Goal: Information Seeking & Learning: Learn about a topic

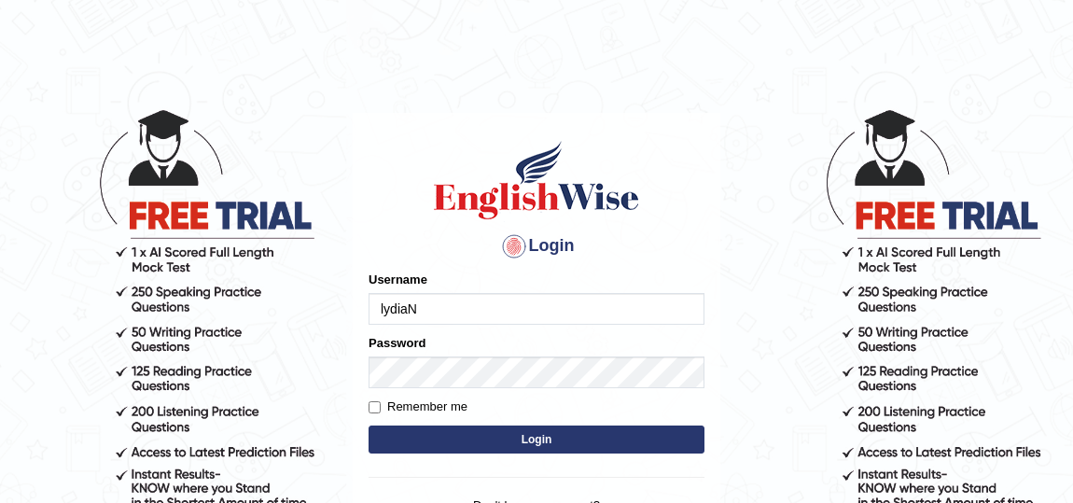
click at [428, 308] on input "lydiaN" at bounding box center [537, 309] width 336 height 32
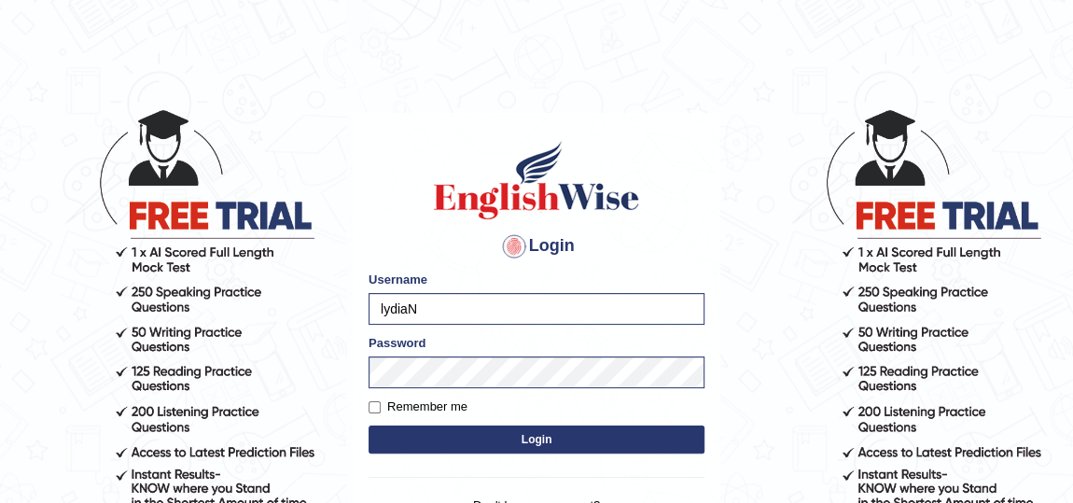
type input "rupali_australia"
click at [419, 430] on button "Login" at bounding box center [537, 439] width 336 height 28
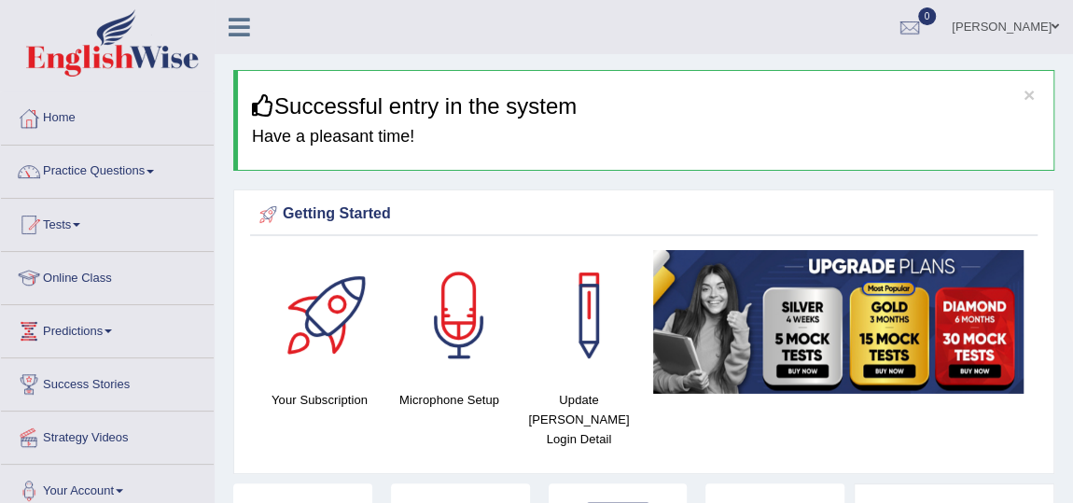
click at [493, 41] on ul "[PERSON_NAME] Toggle navigation Username: rupali_australia Access Type: Online …" at bounding box center [772, 26] width 601 height 53
click at [81, 171] on link "Practice Questions" at bounding box center [107, 169] width 213 height 47
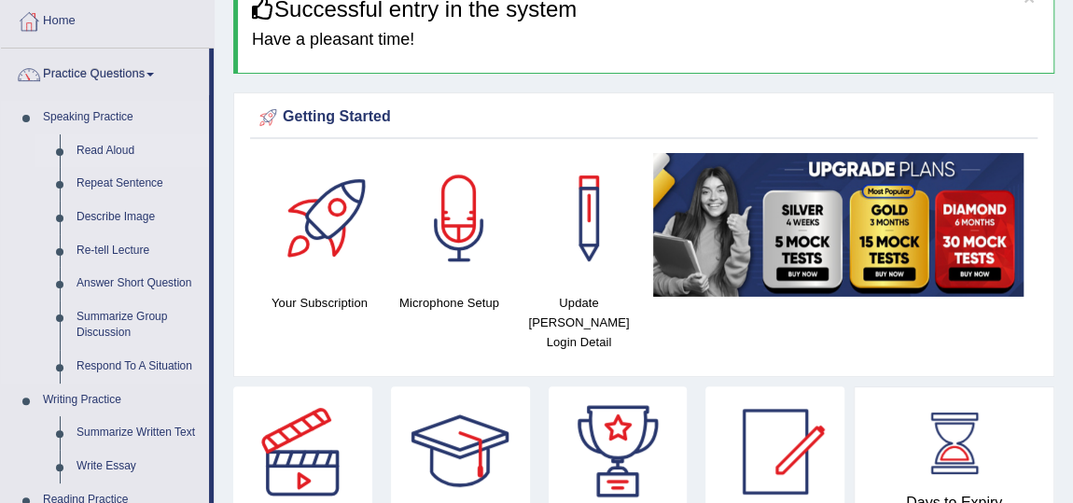
scroll to position [169, 0]
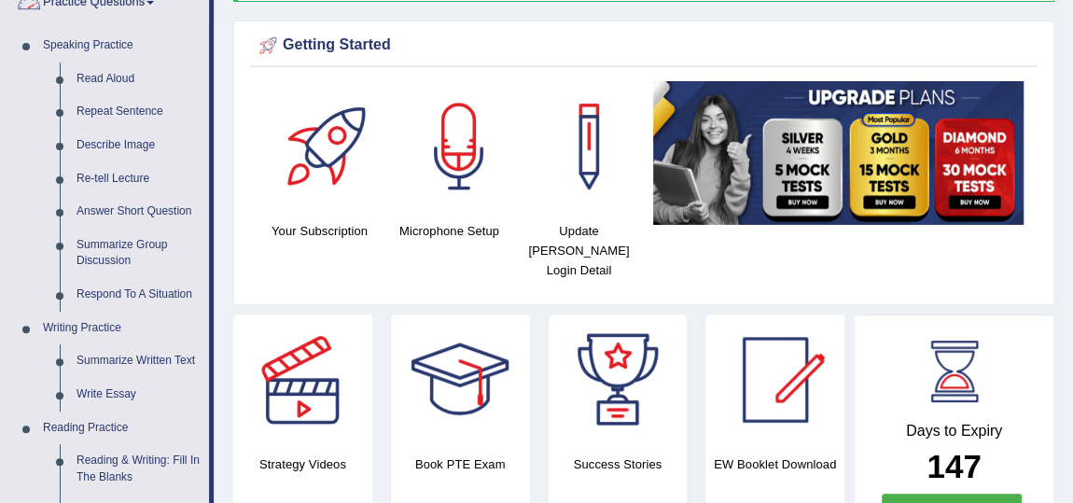
click at [110, 0] on link "Practice Questions" at bounding box center [105, 0] width 208 height 47
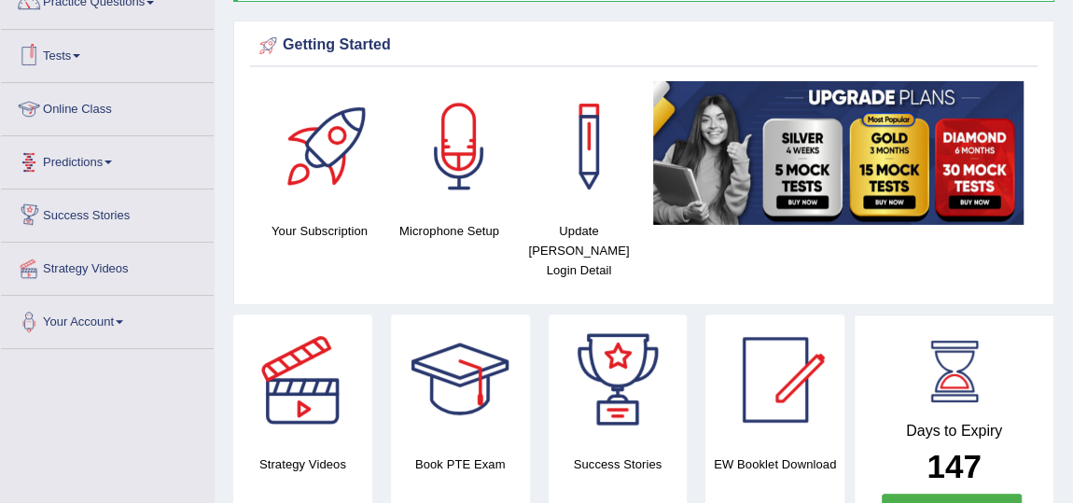
click at [67, 51] on link "Tests" at bounding box center [107, 53] width 213 height 47
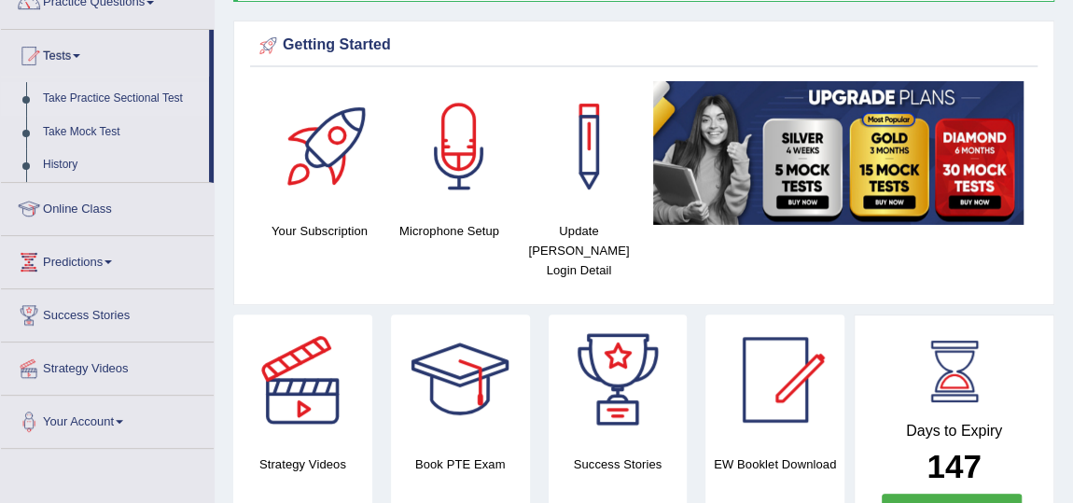
click at [90, 103] on link "Take Practice Sectional Test" at bounding box center [122, 99] width 174 height 34
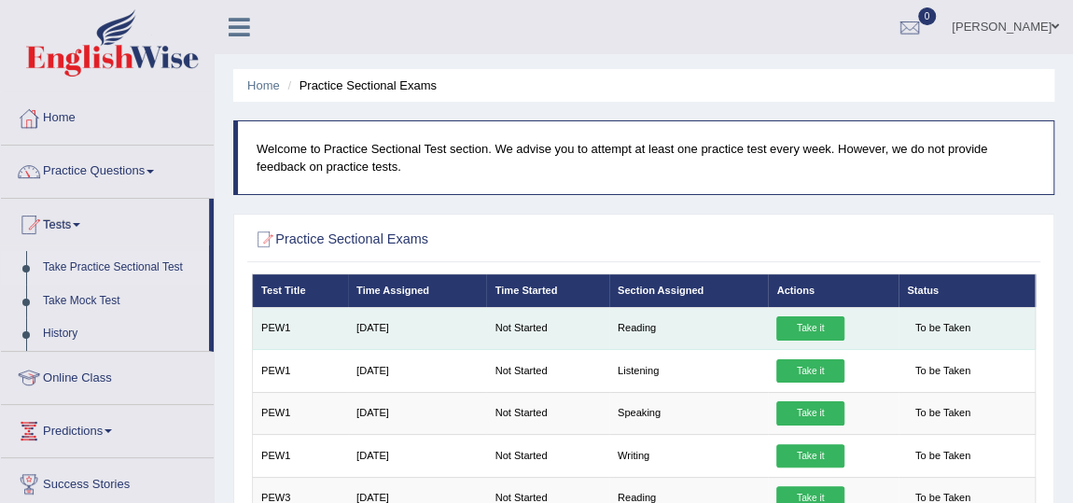
click at [801, 332] on link "Take it" at bounding box center [809, 328] width 67 height 24
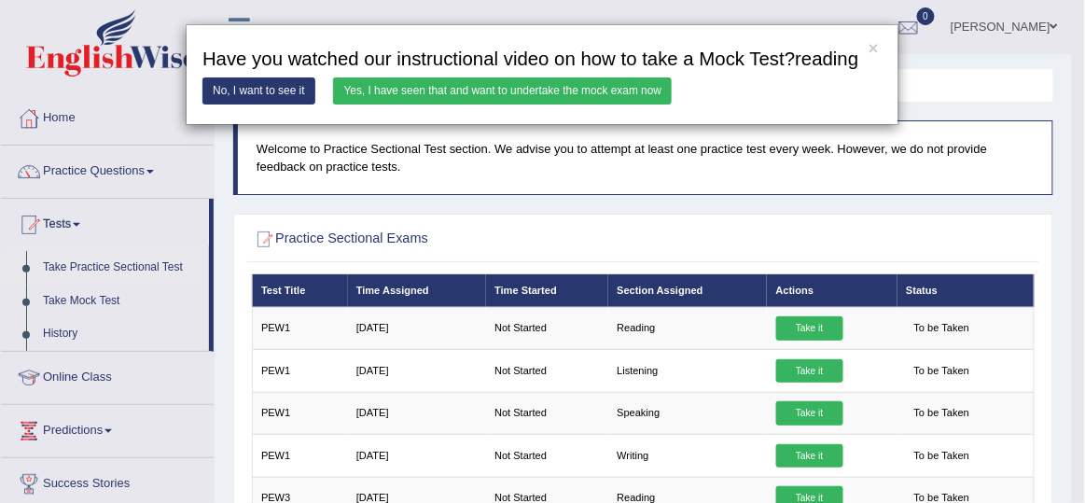
click at [414, 84] on link "Yes, I have seen that and want to undertake the mock exam now" at bounding box center [502, 90] width 339 height 27
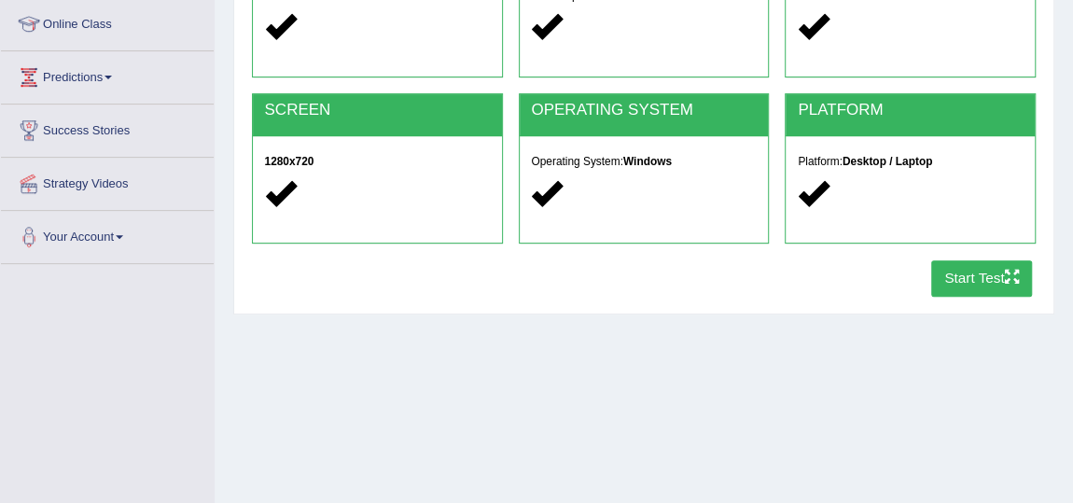
scroll to position [339, 0]
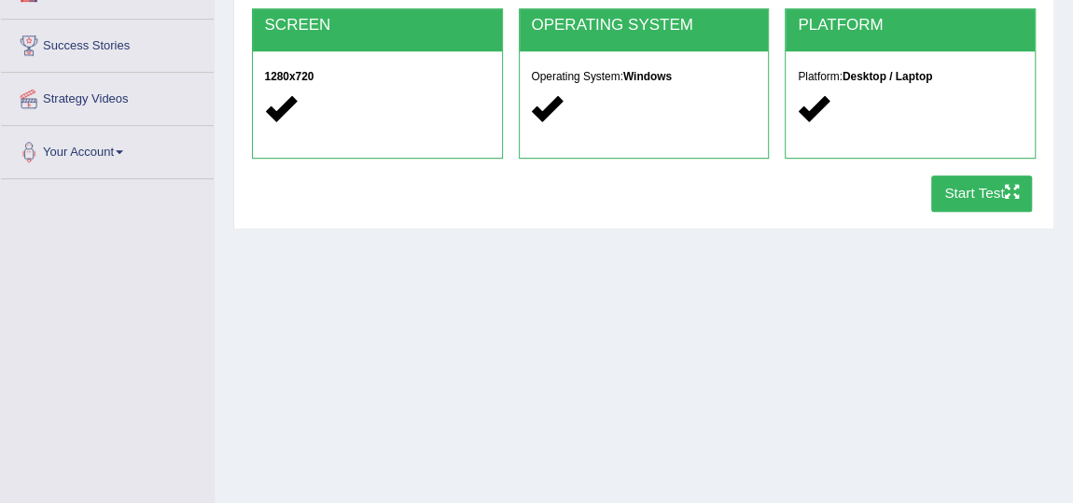
click at [987, 211] on div "COOKIES Cookies Enabled JAVASCRIPT Javascript Enabled BROWSER Browser: Chrome S…" at bounding box center [643, 31] width 792 height 380
click at [977, 202] on button "Start Test" at bounding box center [982, 193] width 102 height 36
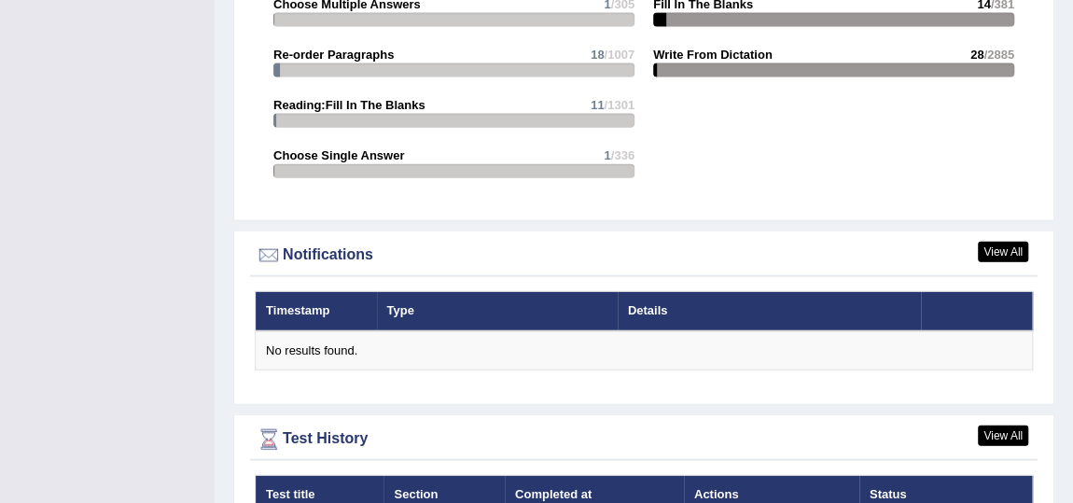
scroll to position [2142, 0]
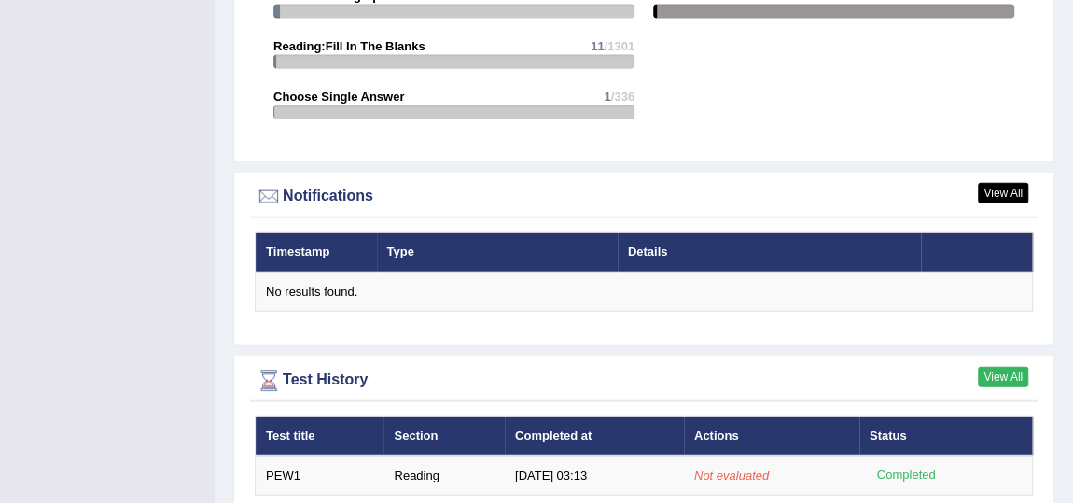
click at [1015, 377] on link "View All" at bounding box center [1003, 377] width 50 height 21
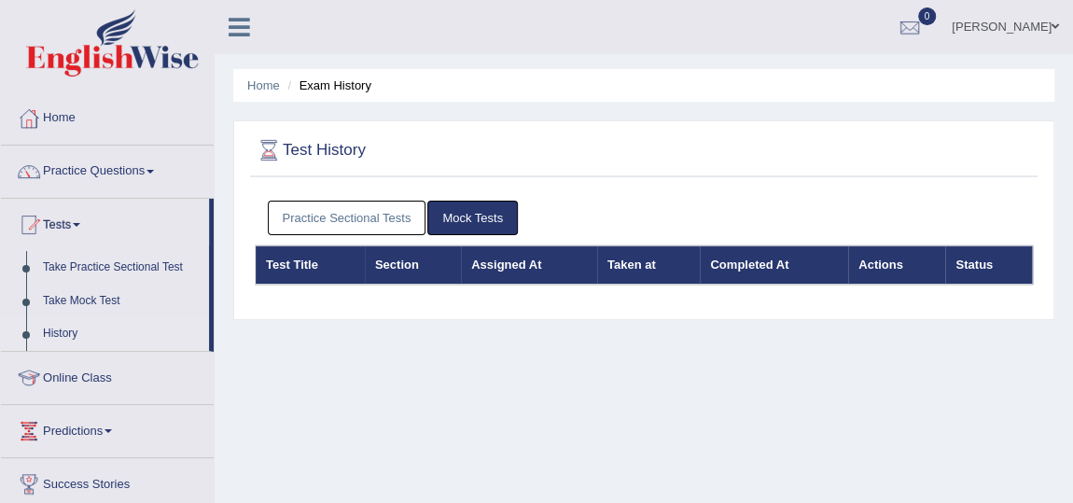
click at [391, 230] on link "Practice Sectional Tests" at bounding box center [347, 218] width 159 height 35
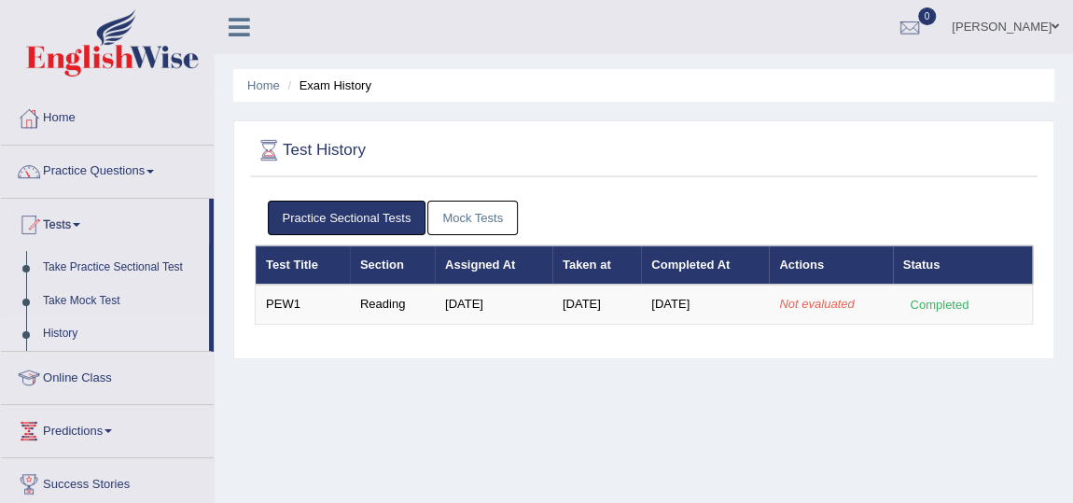
click at [463, 220] on link "Mock Tests" at bounding box center [472, 218] width 91 height 35
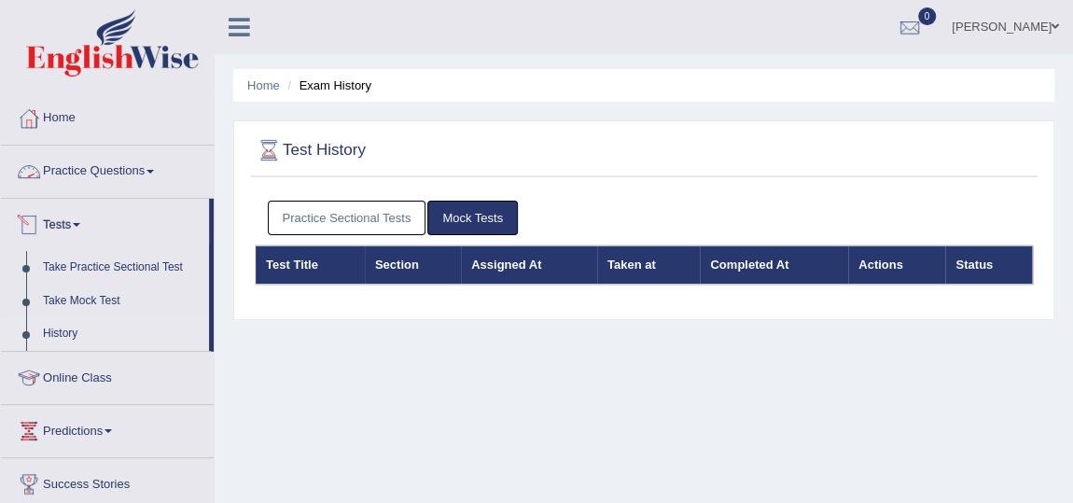
click at [132, 174] on link "Practice Questions" at bounding box center [107, 169] width 213 height 47
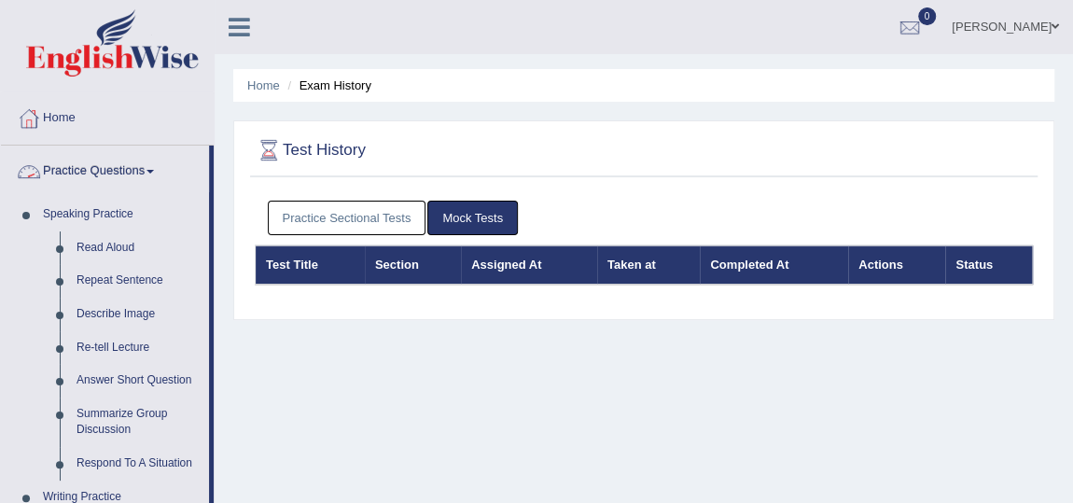
click at [139, 178] on link "Practice Questions" at bounding box center [105, 169] width 208 height 47
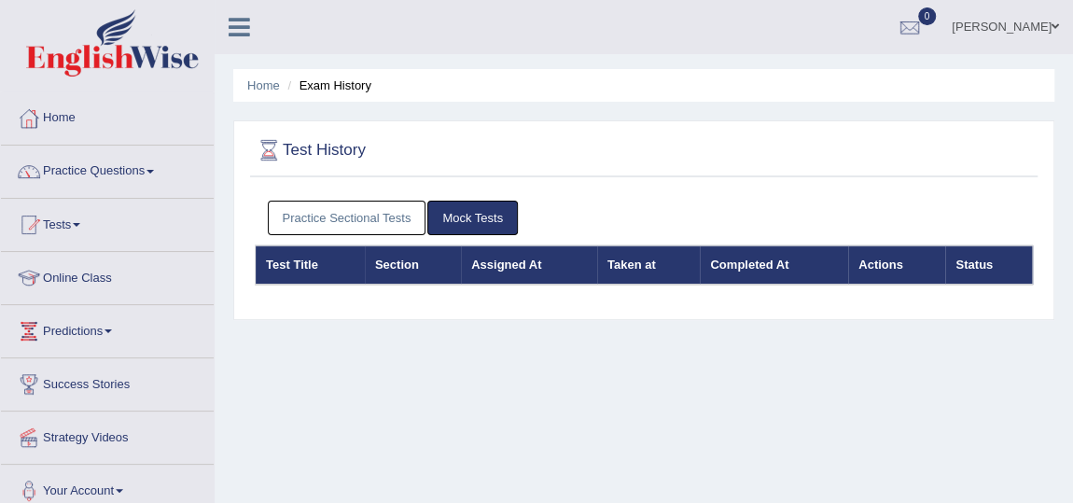
click at [63, 218] on link "Tests" at bounding box center [107, 222] width 213 height 47
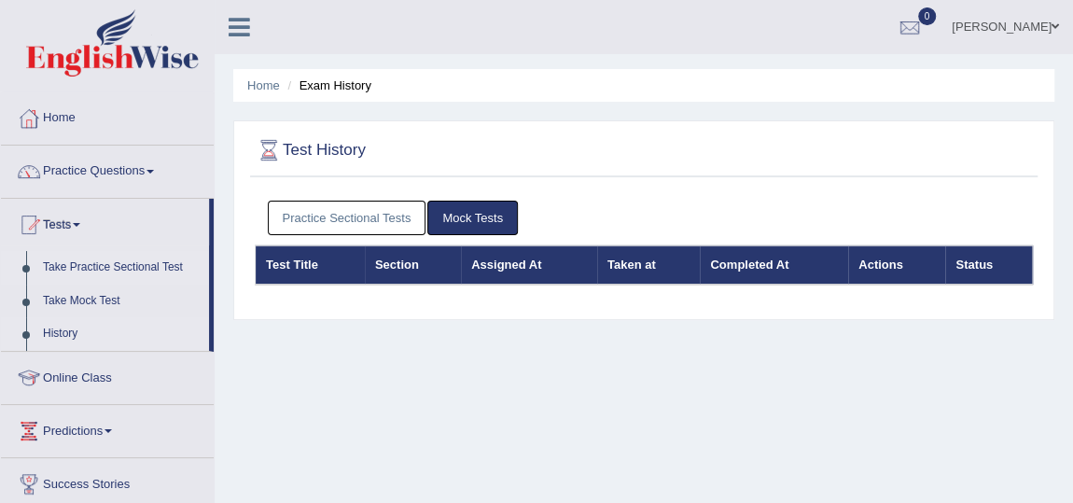
click at [116, 261] on link "Take Practice Sectional Test" at bounding box center [122, 268] width 174 height 34
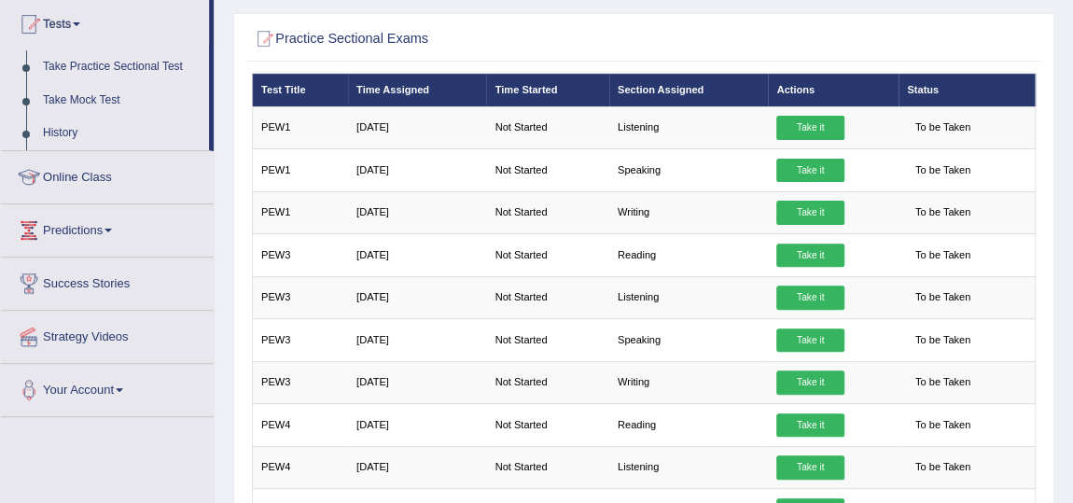
scroll to position [174, 0]
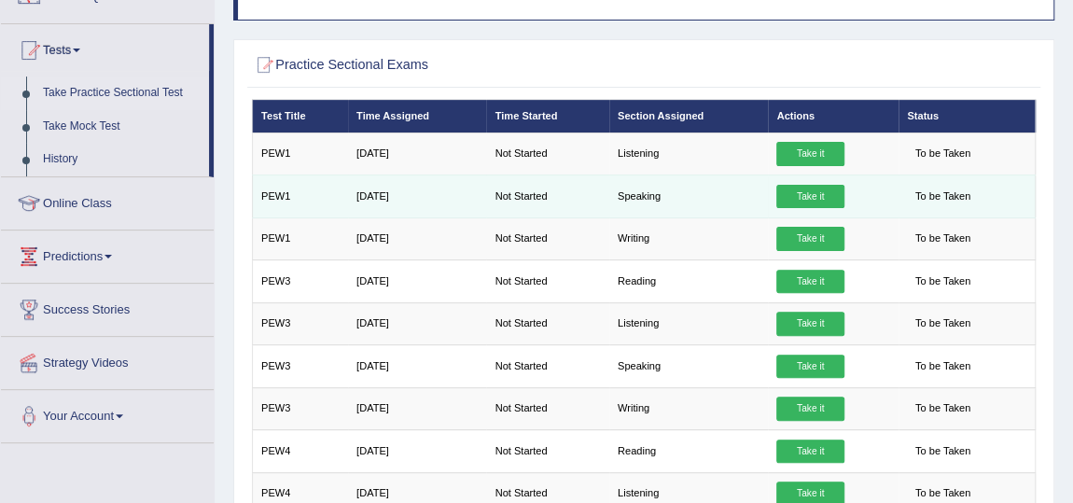
click at [825, 194] on link "Take it" at bounding box center [809, 197] width 67 height 24
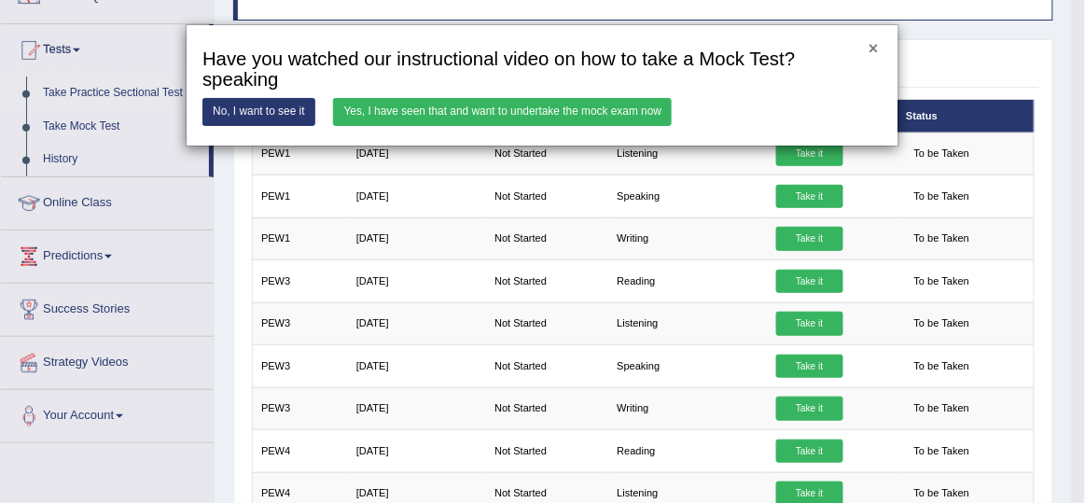
click at [872, 46] on button "×" at bounding box center [873, 49] width 9 height 17
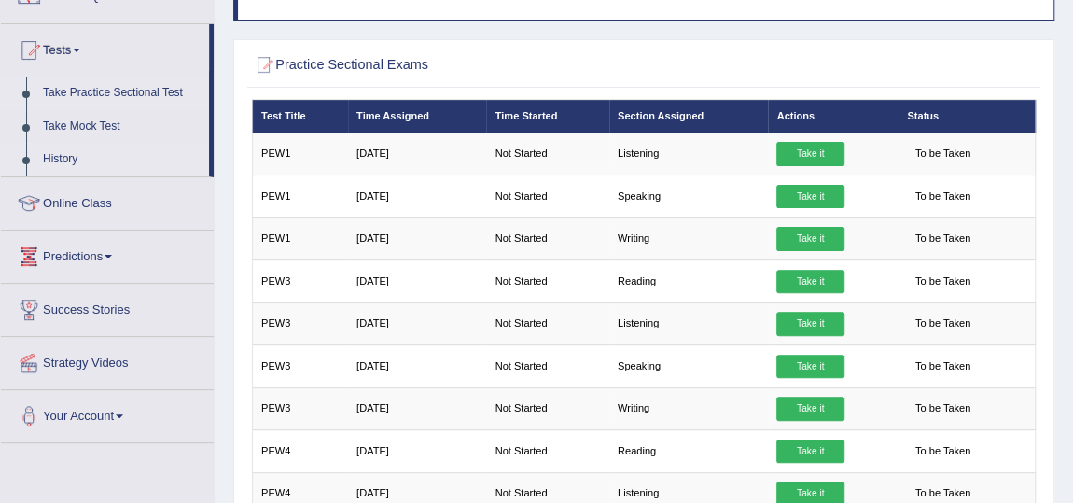
click at [62, 160] on link "History" at bounding box center [122, 160] width 174 height 34
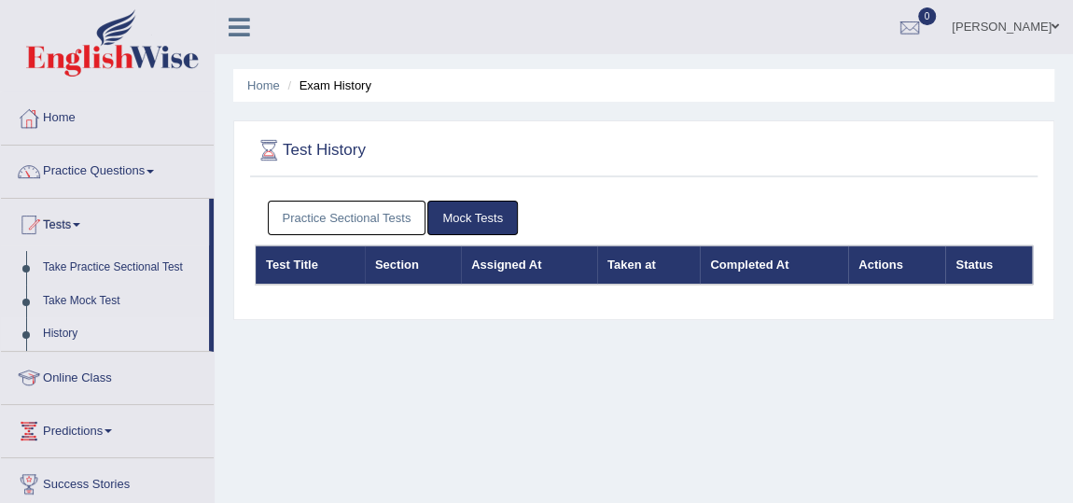
click at [399, 214] on link "Practice Sectional Tests" at bounding box center [347, 218] width 159 height 35
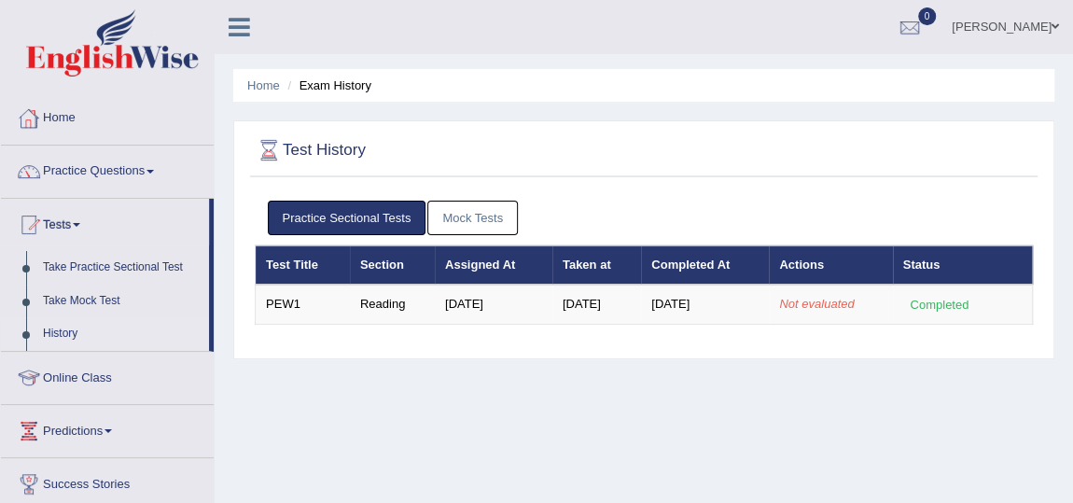
click at [64, 125] on link "Home" at bounding box center [107, 115] width 213 height 47
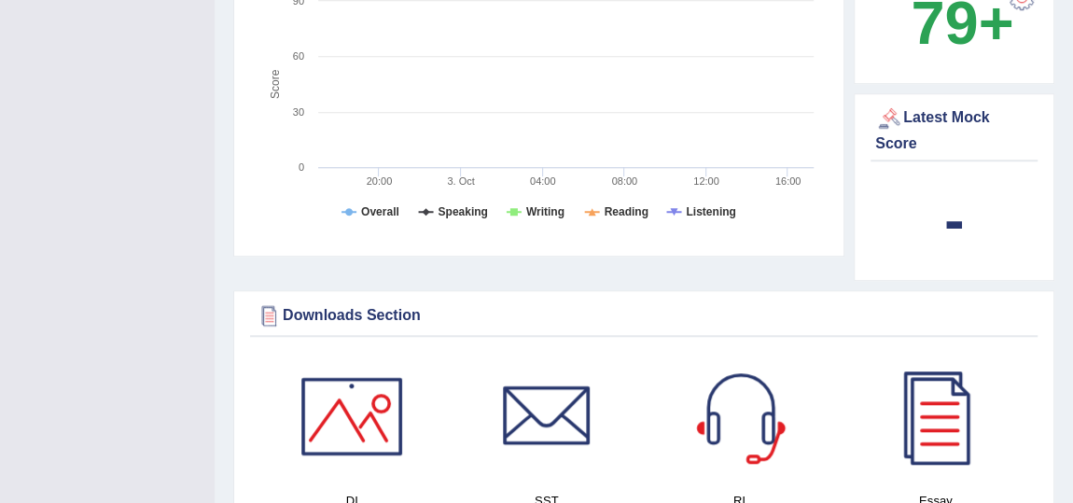
scroll to position [848, 0]
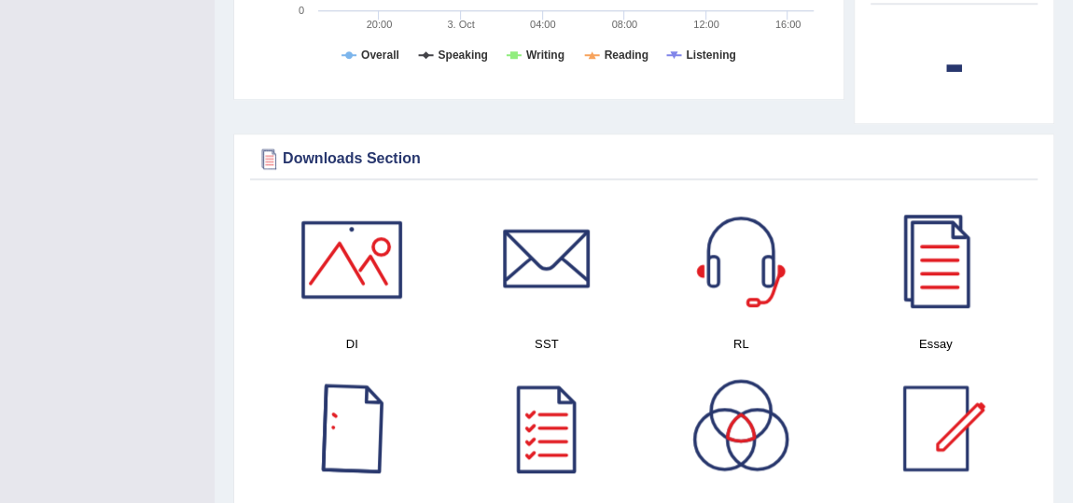
click at [348, 298] on div at bounding box center [351, 259] width 131 height 131
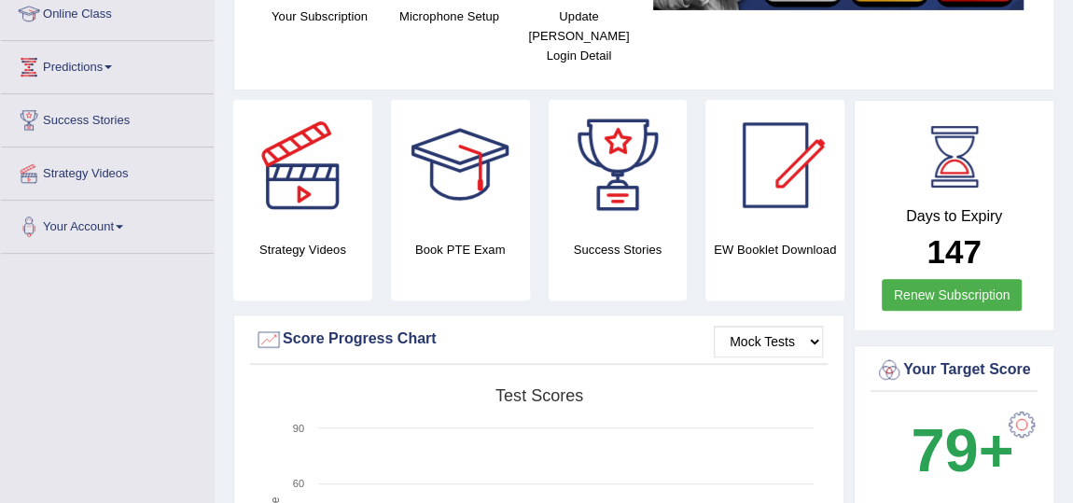
scroll to position [84, 0]
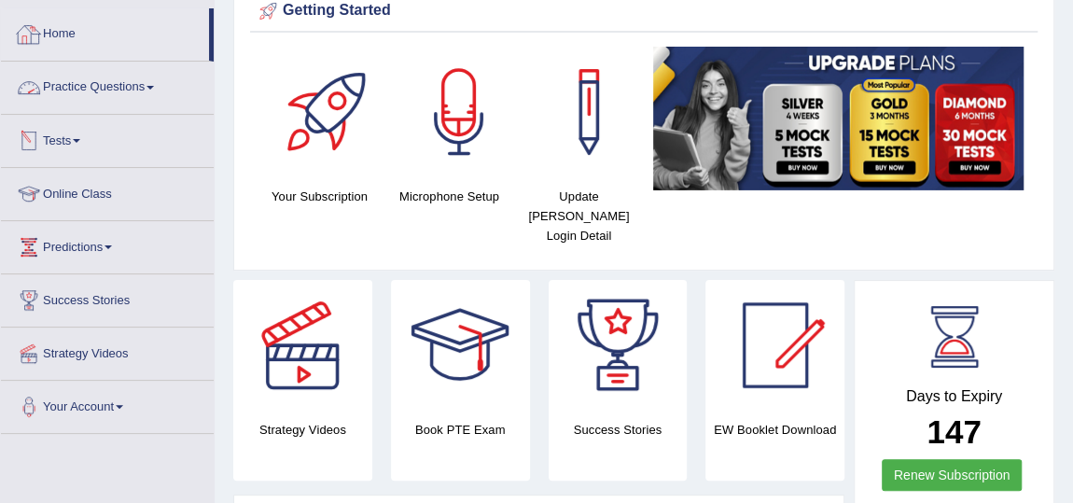
click at [114, 84] on link "Practice Questions" at bounding box center [107, 85] width 213 height 47
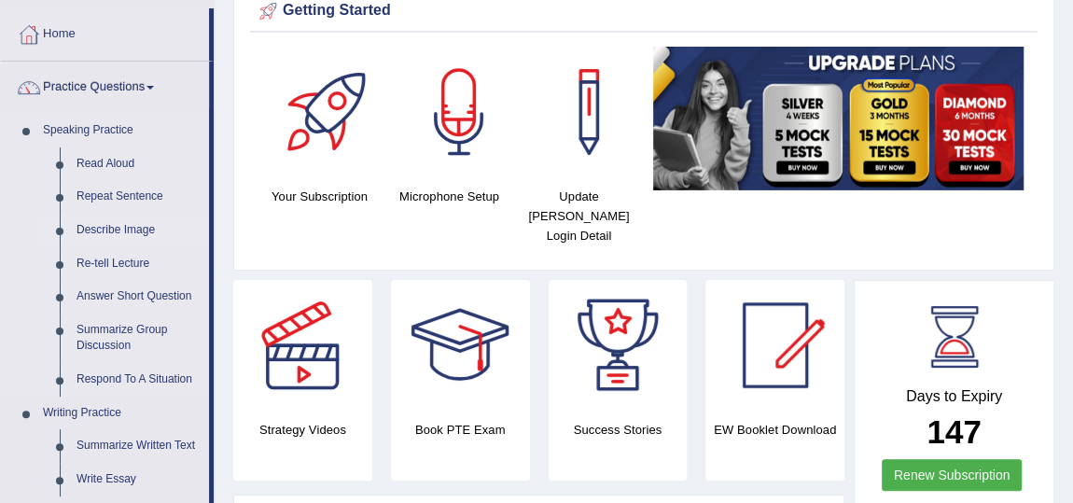
click at [134, 231] on link "Describe Image" at bounding box center [138, 231] width 141 height 34
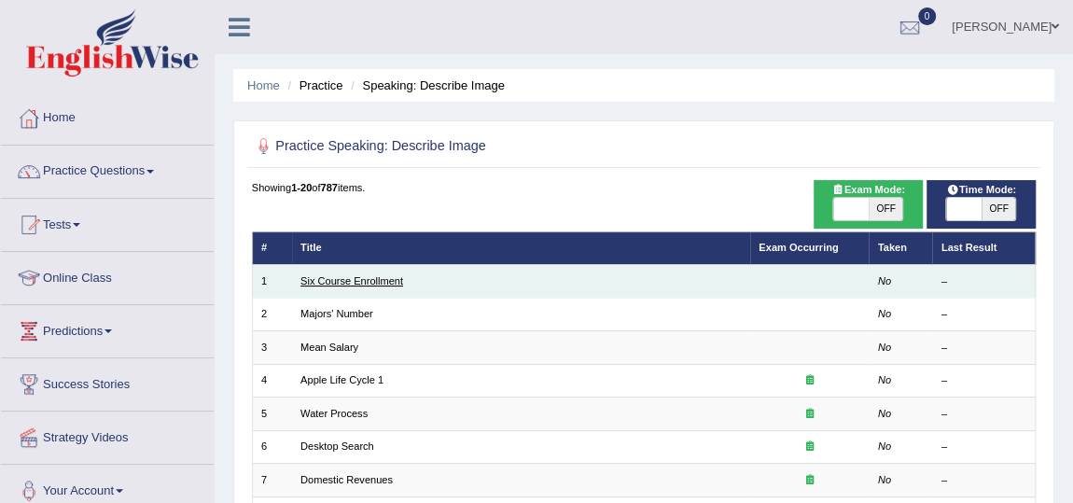
click at [374, 277] on link "Six Course Enrollment" at bounding box center [351, 280] width 103 height 11
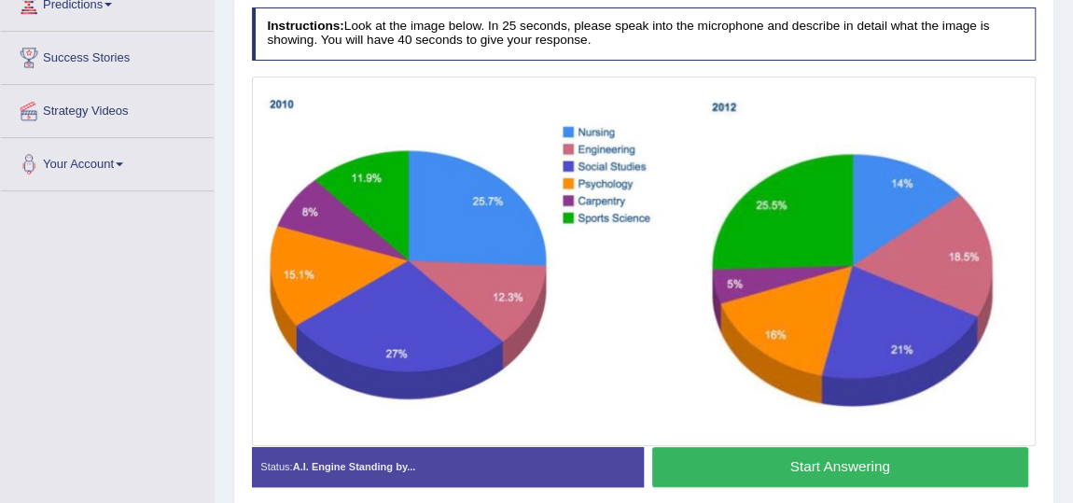
scroll to position [339, 0]
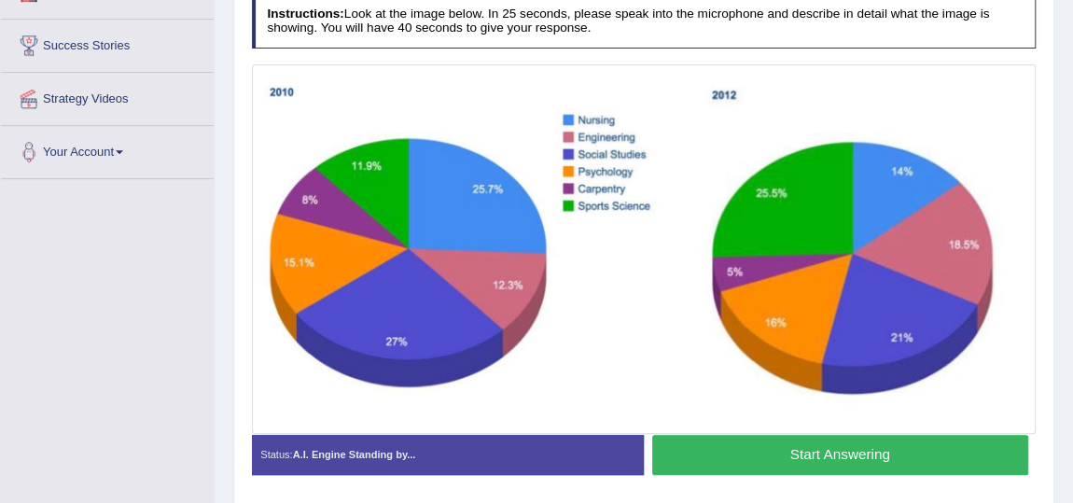
click at [806, 463] on button "Start Answering" at bounding box center [840, 455] width 376 height 40
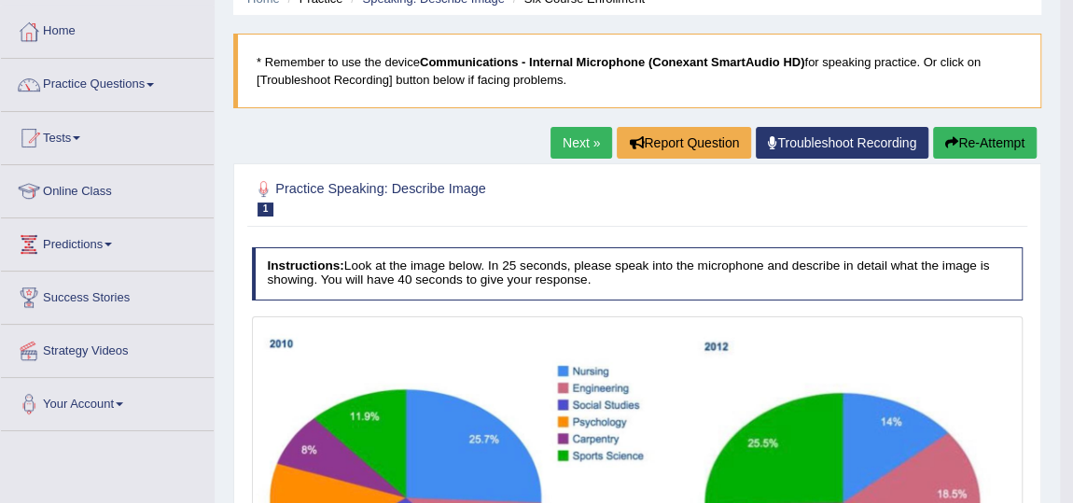
scroll to position [84, 0]
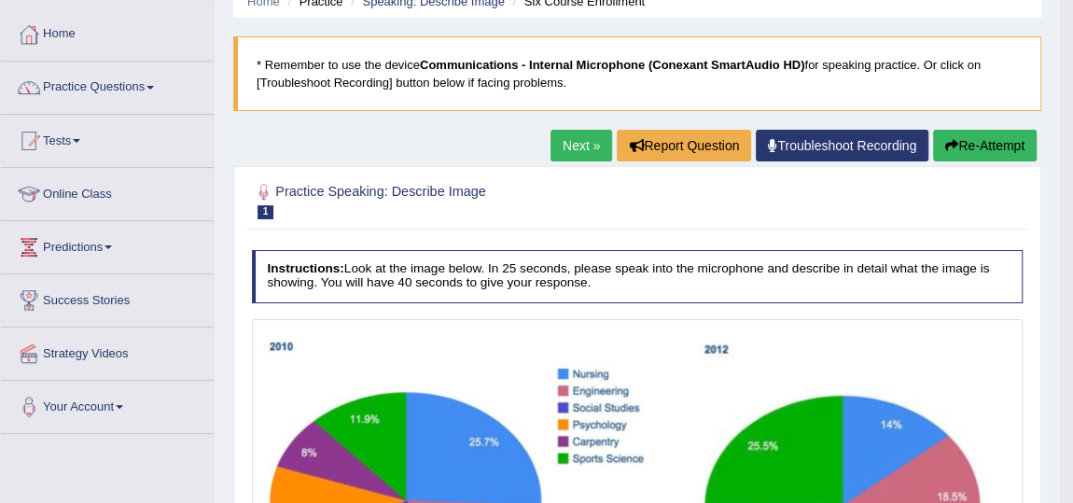
click at [574, 153] on link "Next »" at bounding box center [581, 146] width 62 height 32
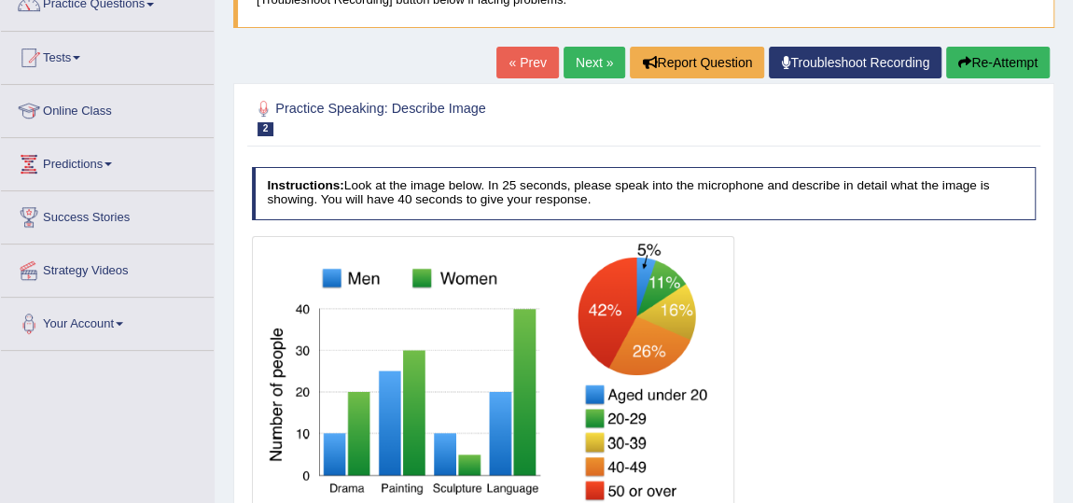
scroll to position [339, 0]
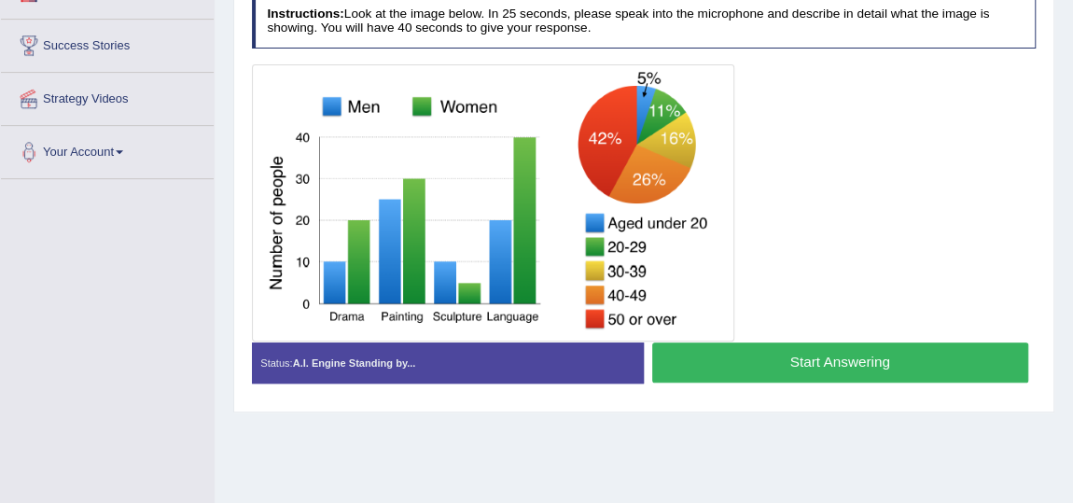
click at [796, 363] on button "Start Answering" at bounding box center [840, 362] width 376 height 40
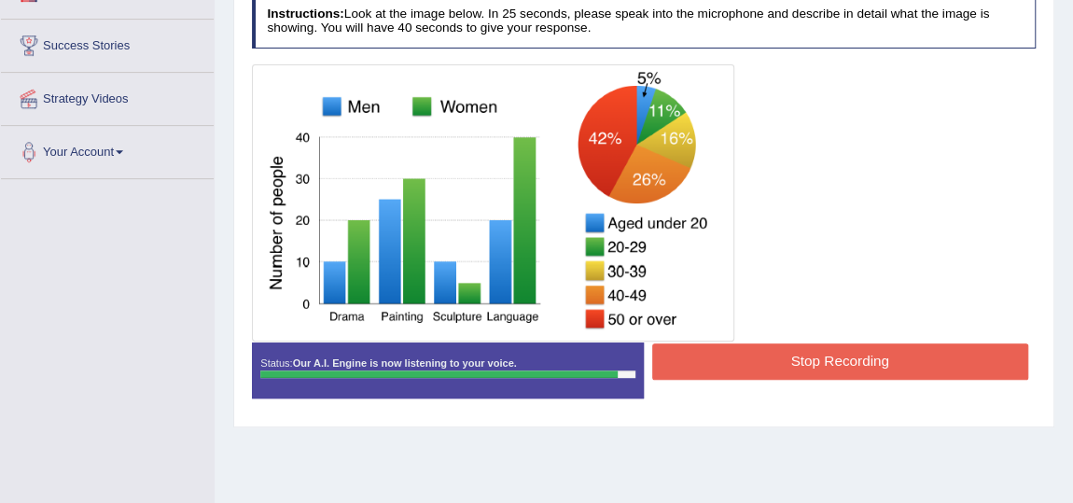
click at [785, 344] on button "Stop Recording" at bounding box center [840, 361] width 376 height 36
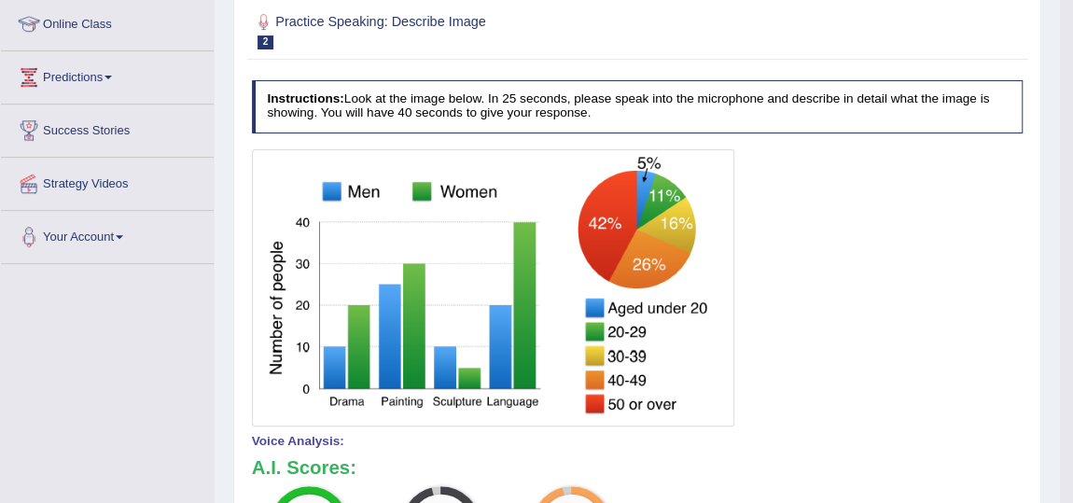
scroll to position [169, 0]
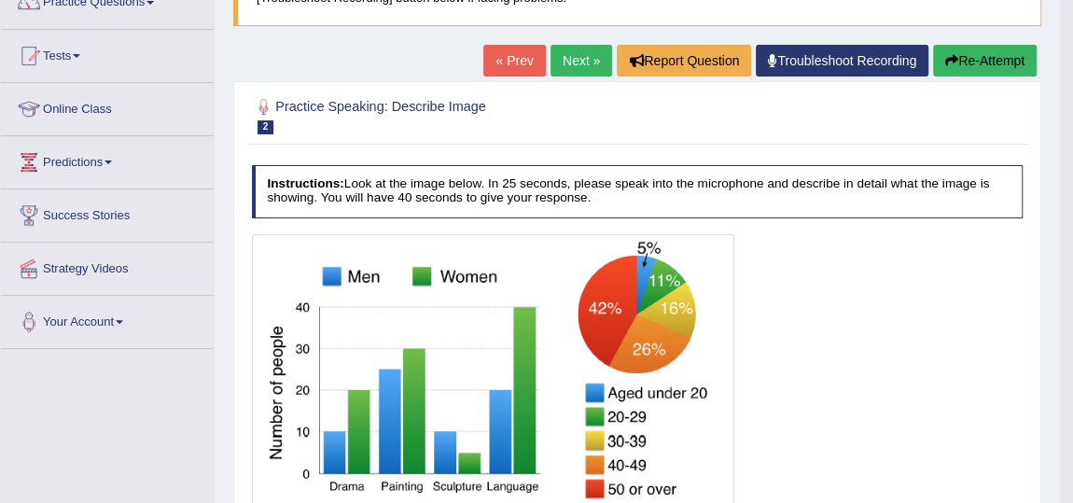
click at [496, 50] on link "« Prev" at bounding box center [514, 61] width 62 height 32
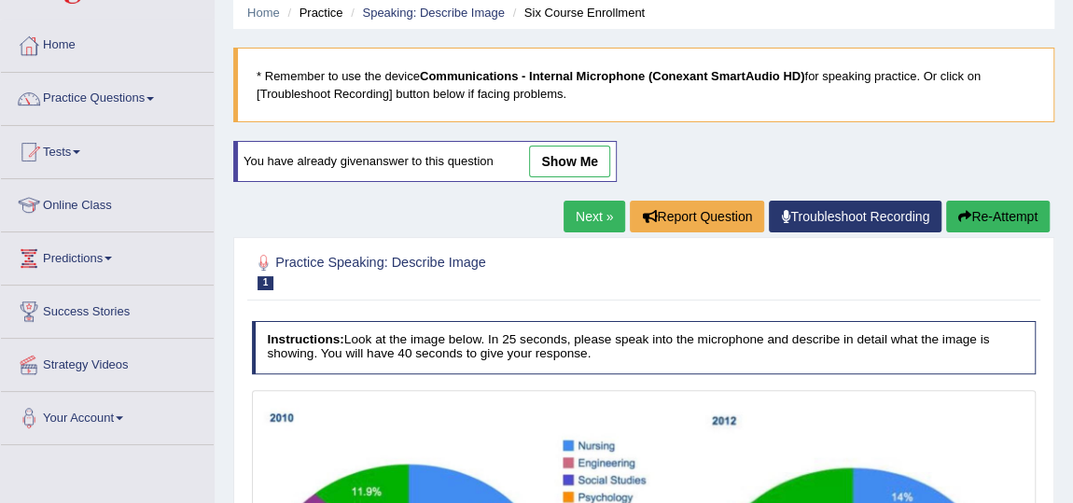
scroll to position [52, 0]
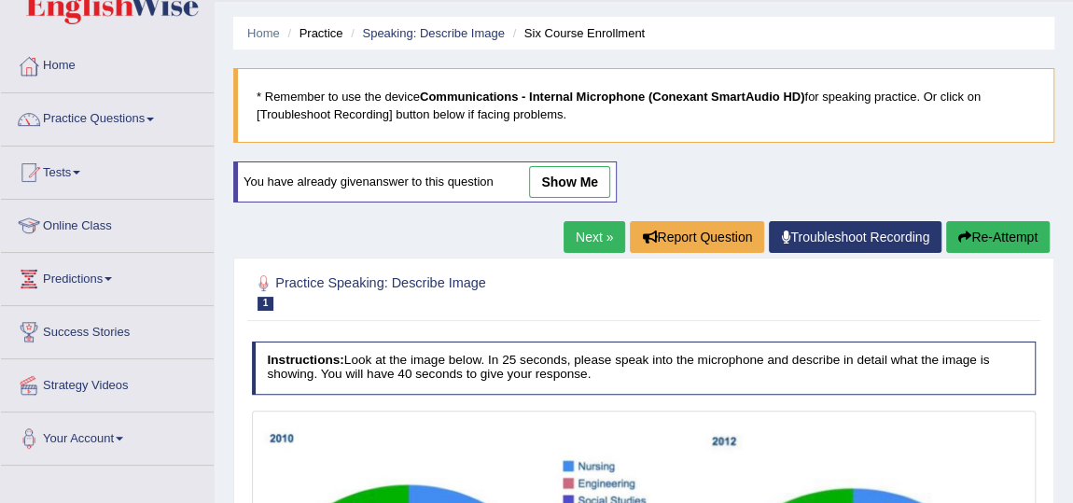
click at [564, 186] on link "show me" at bounding box center [569, 182] width 81 height 32
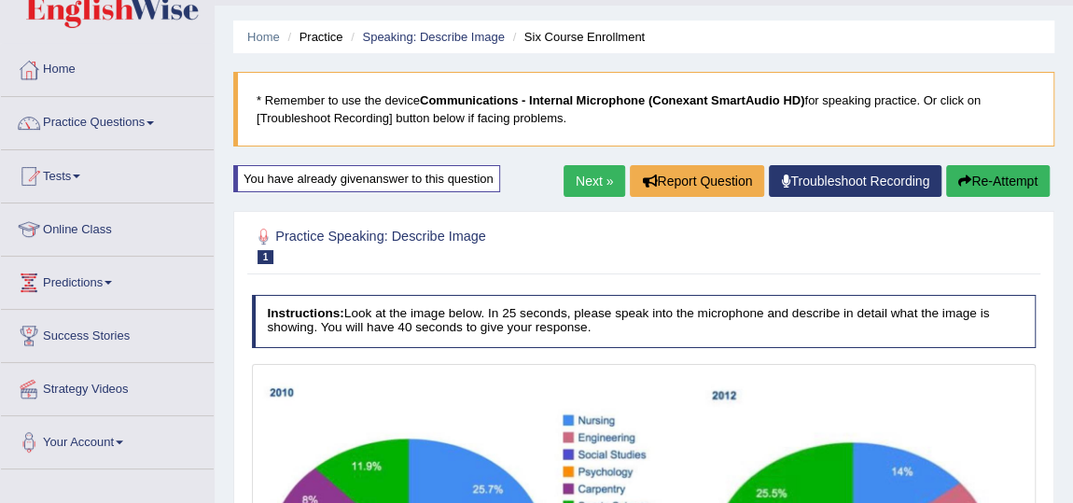
scroll to position [0, 0]
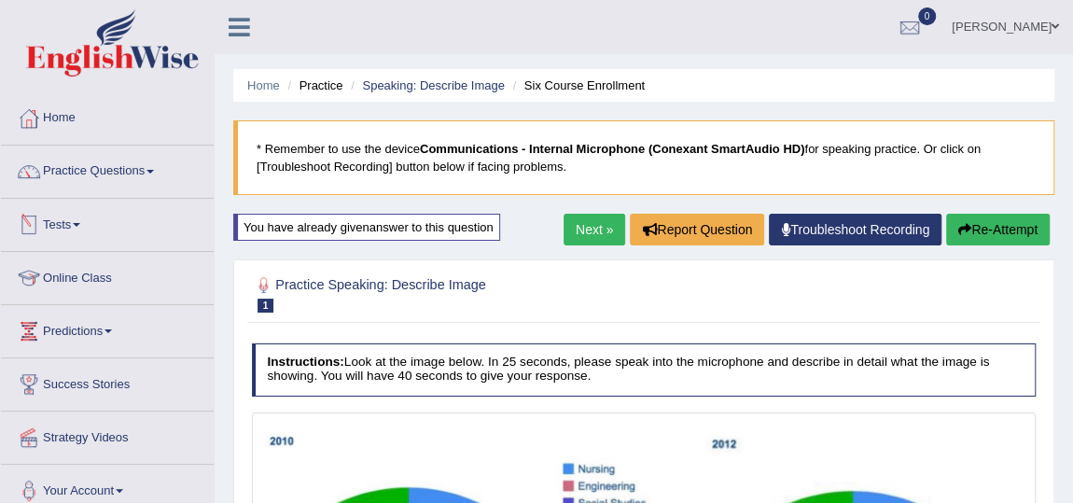
click at [52, 230] on link "Tests" at bounding box center [107, 222] width 213 height 47
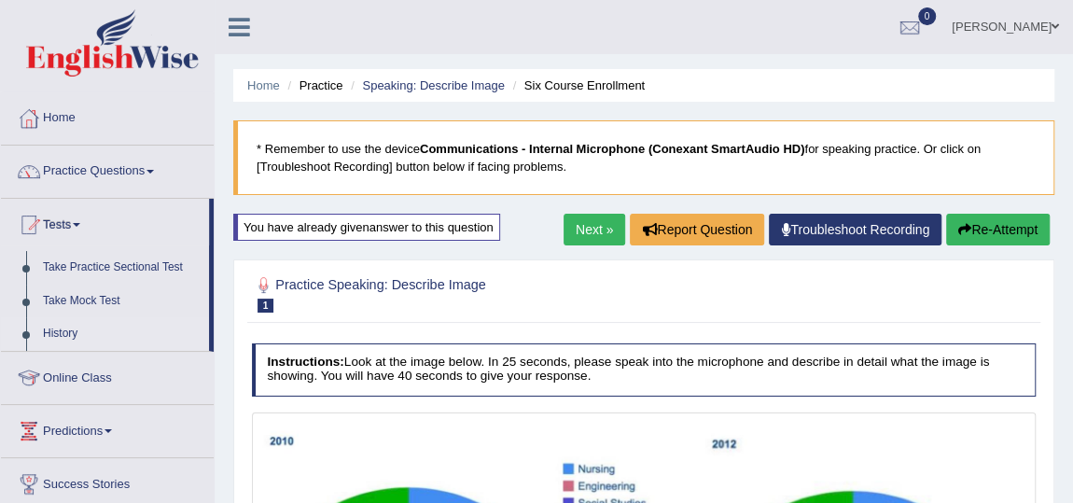
click at [71, 331] on link "History" at bounding box center [122, 334] width 174 height 34
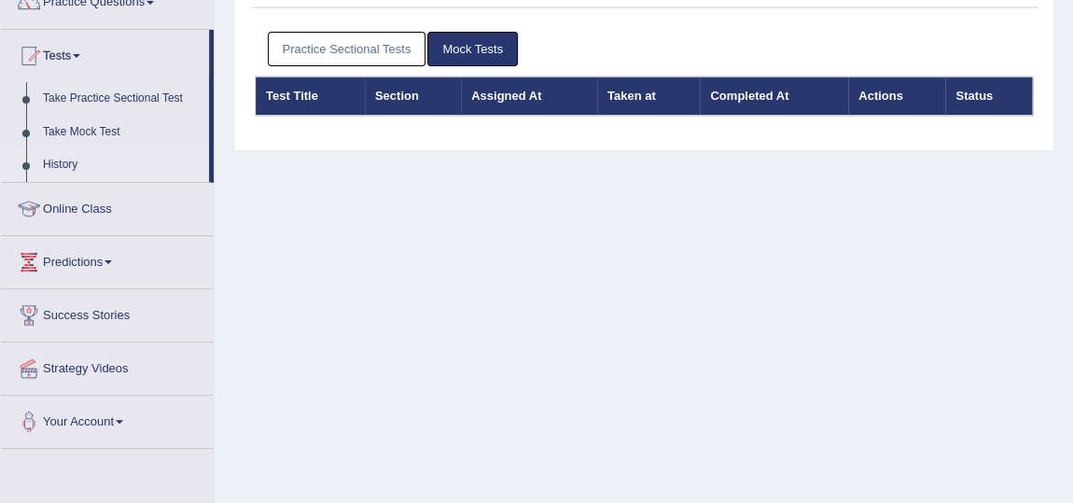
click at [377, 56] on link "Practice Sectional Tests" at bounding box center [347, 49] width 159 height 35
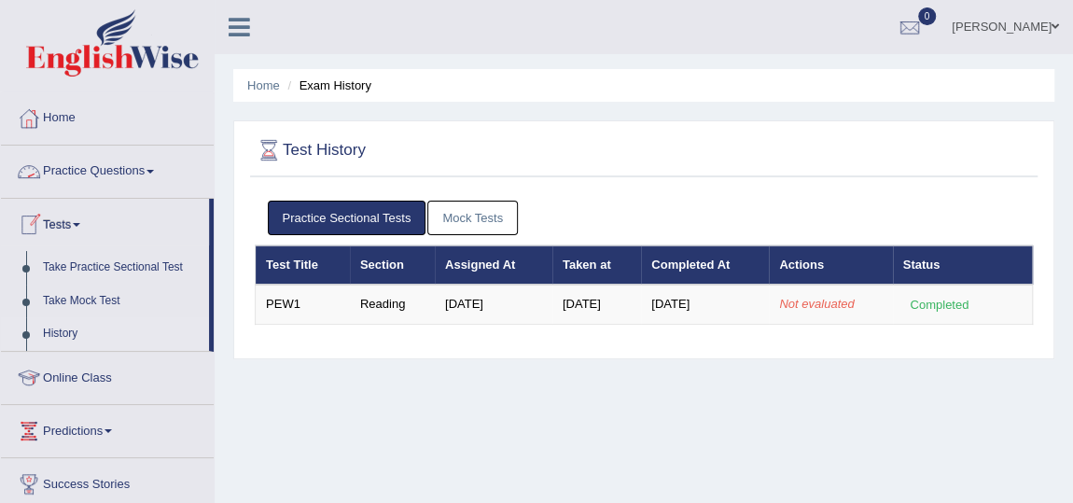
click at [86, 175] on link "Practice Questions" at bounding box center [107, 169] width 213 height 47
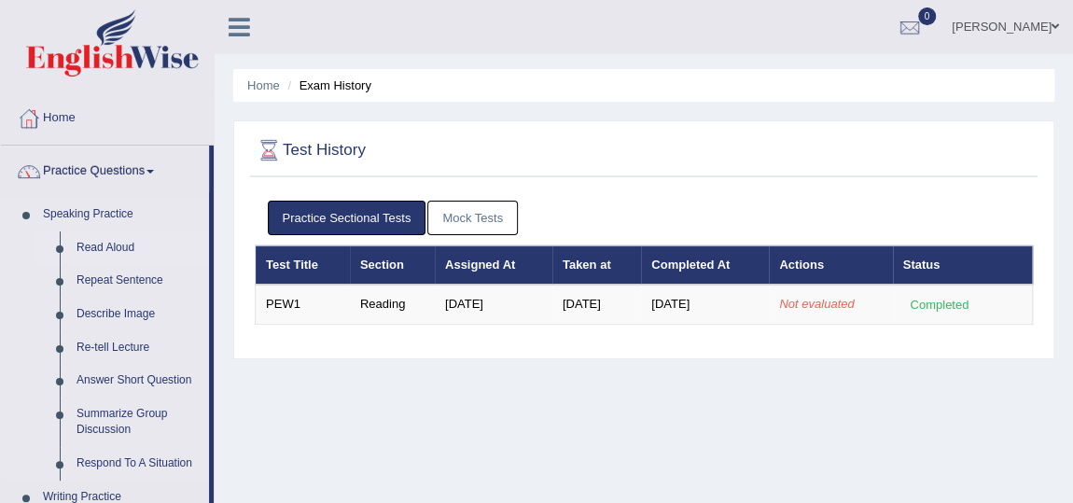
click at [116, 245] on link "Read Aloud" at bounding box center [138, 248] width 141 height 34
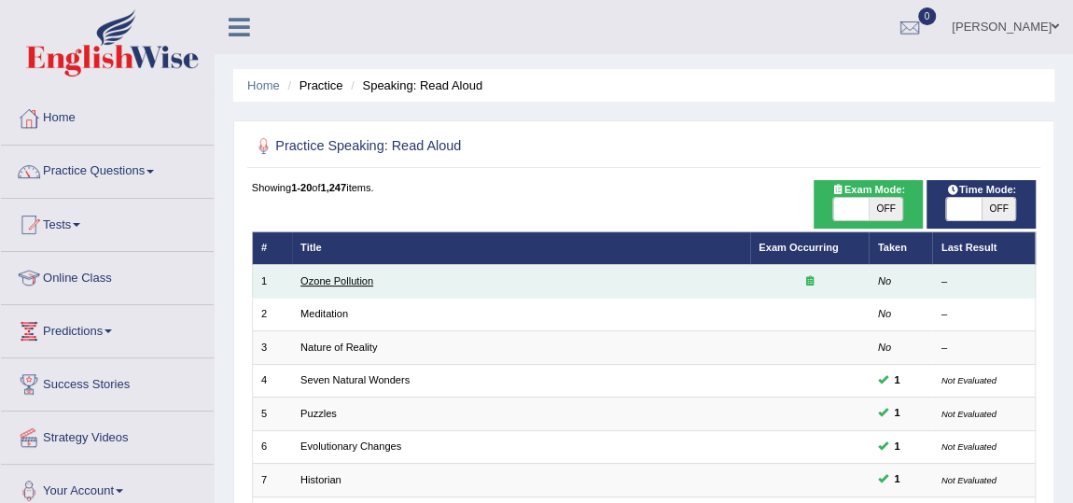
click at [340, 279] on link "Ozone Pollution" at bounding box center [336, 280] width 73 height 11
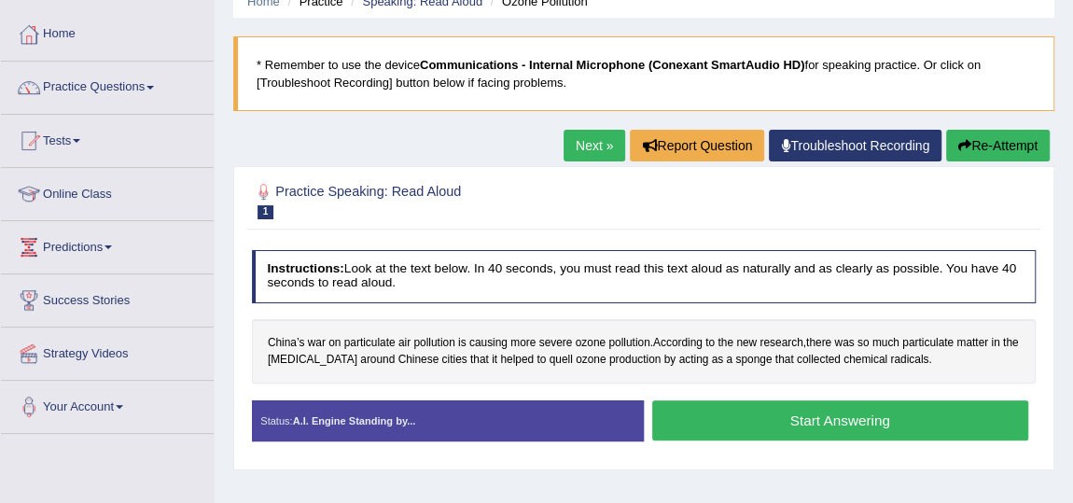
click at [760, 417] on button "Start Answering" at bounding box center [840, 420] width 376 height 40
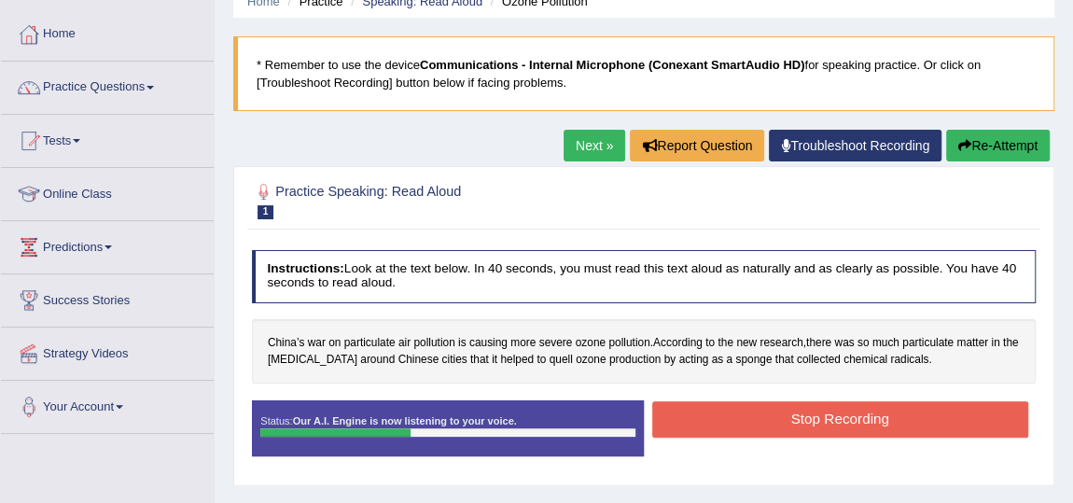
click at [760, 417] on button "Stop Recording" at bounding box center [840, 419] width 376 height 36
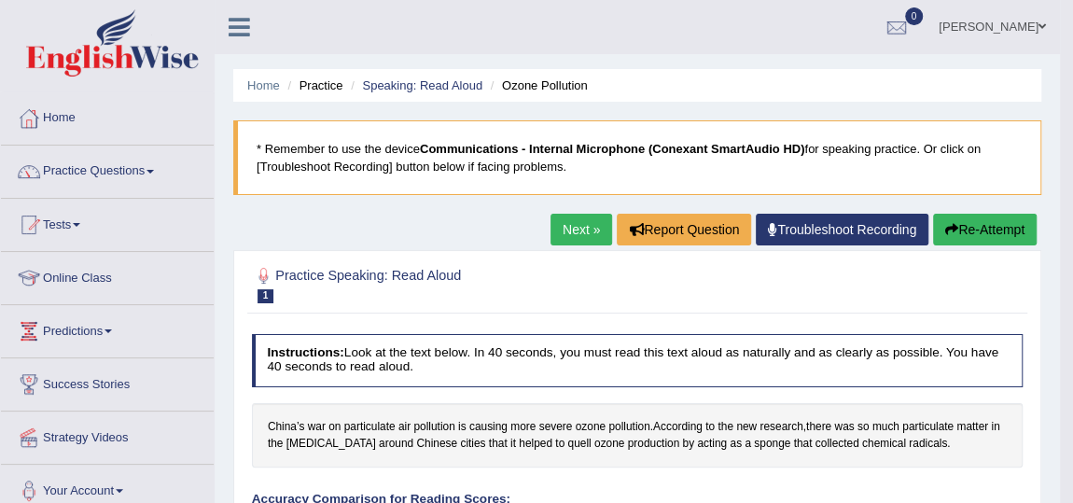
click at [582, 238] on link "Next »" at bounding box center [581, 230] width 62 height 32
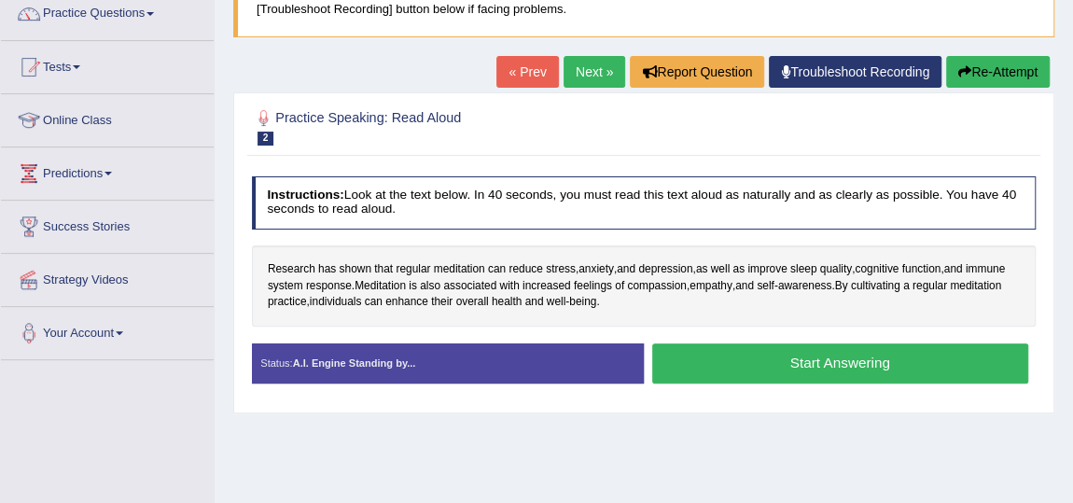
scroll to position [169, 0]
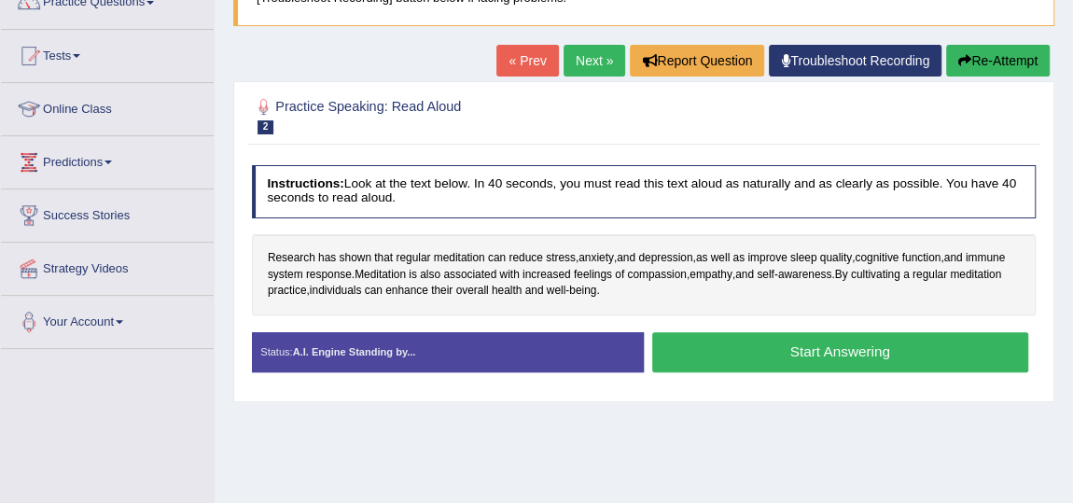
click at [718, 344] on button "Start Answering" at bounding box center [840, 352] width 376 height 40
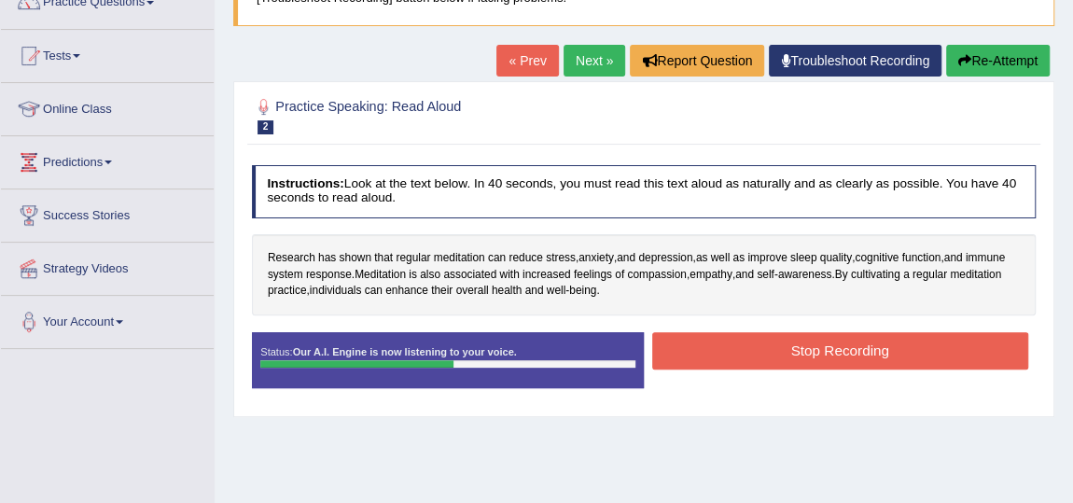
click at [717, 343] on button "Stop Recording" at bounding box center [840, 350] width 376 height 36
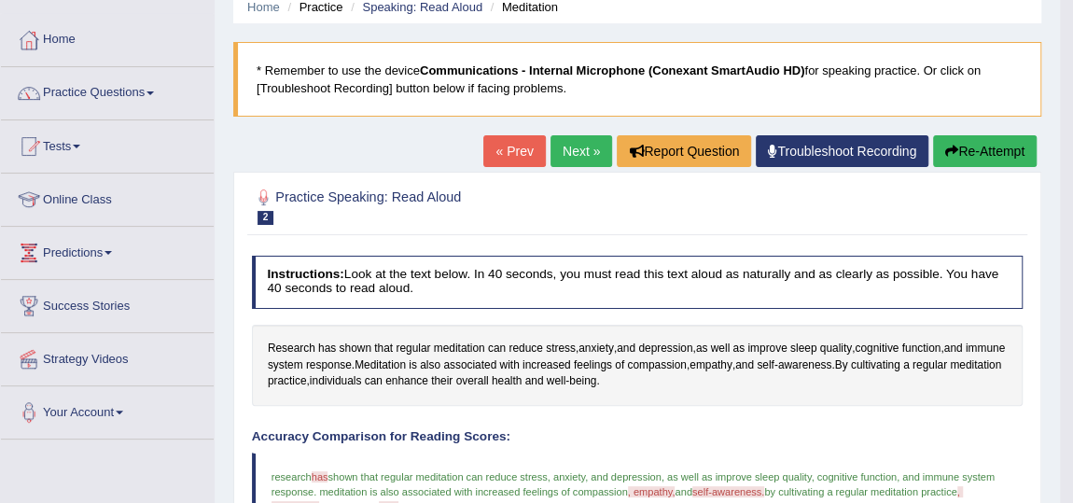
scroll to position [0, 0]
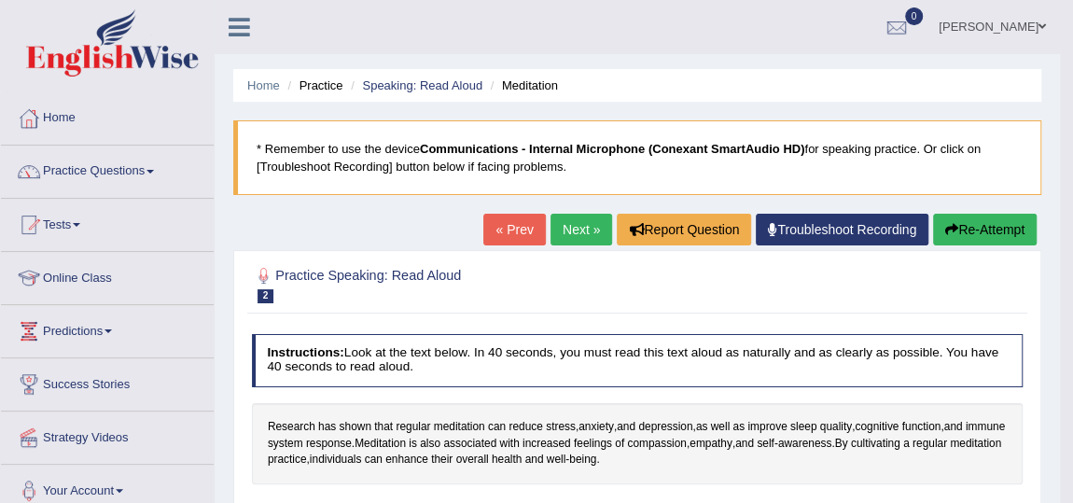
click at [575, 230] on link "Next »" at bounding box center [581, 230] width 62 height 32
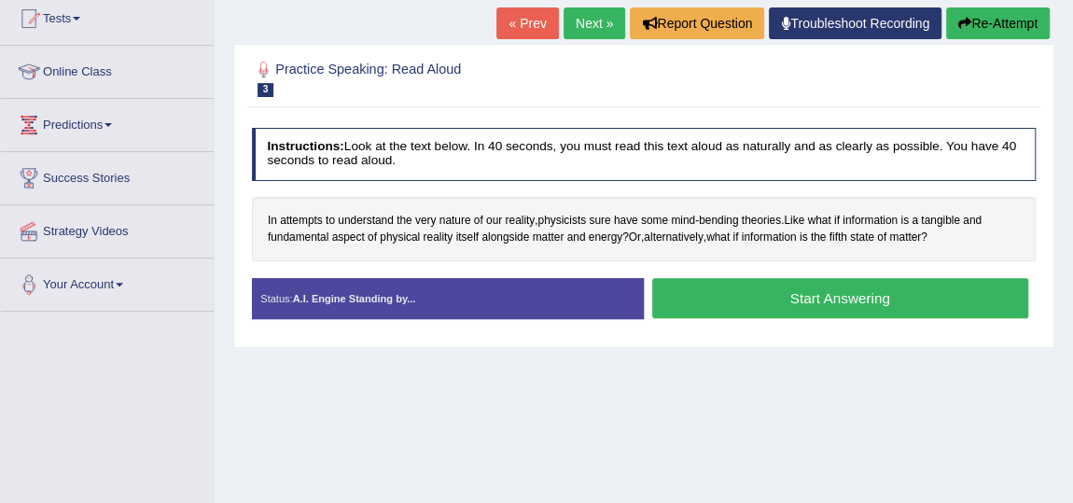
scroll to position [254, 0]
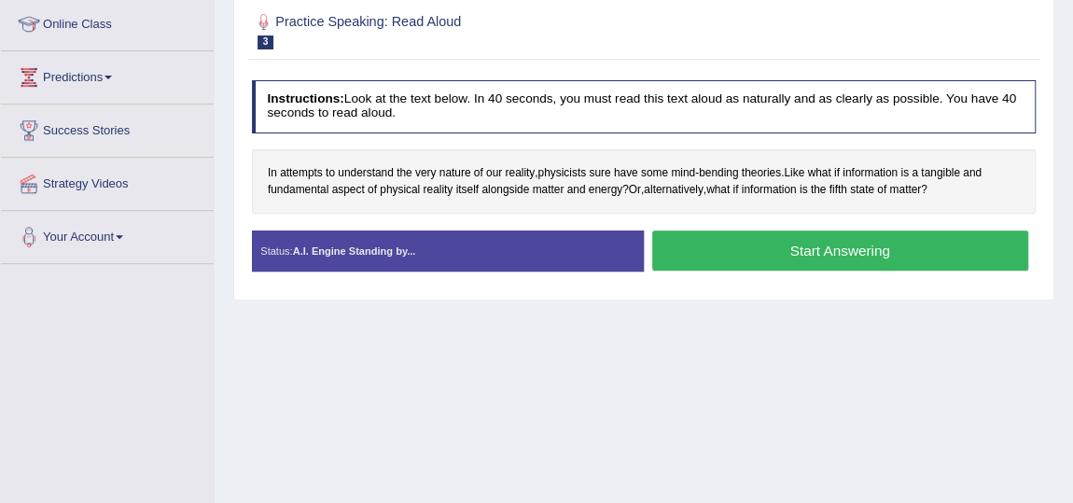
click at [884, 256] on button "Start Answering" at bounding box center [840, 250] width 376 height 40
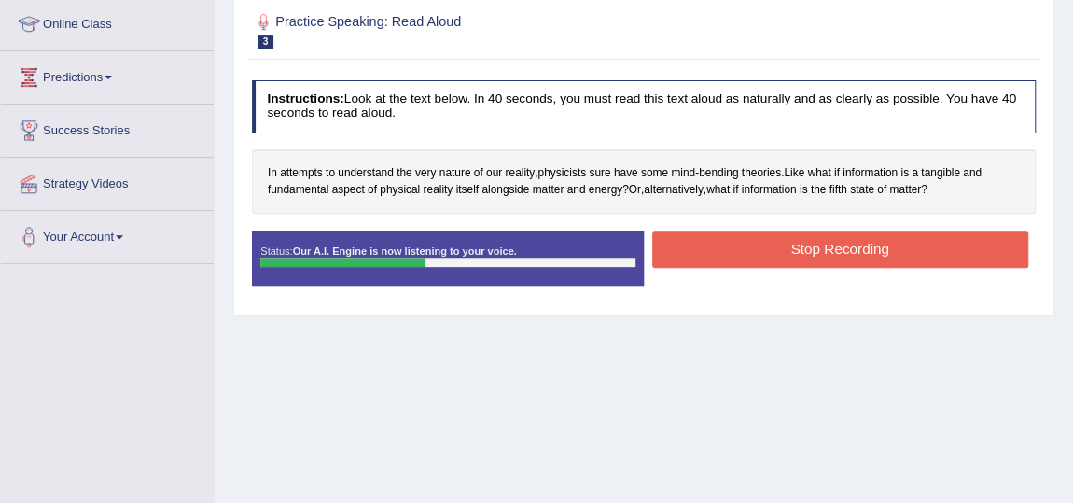
click at [773, 250] on button "Stop Recording" at bounding box center [840, 249] width 376 height 36
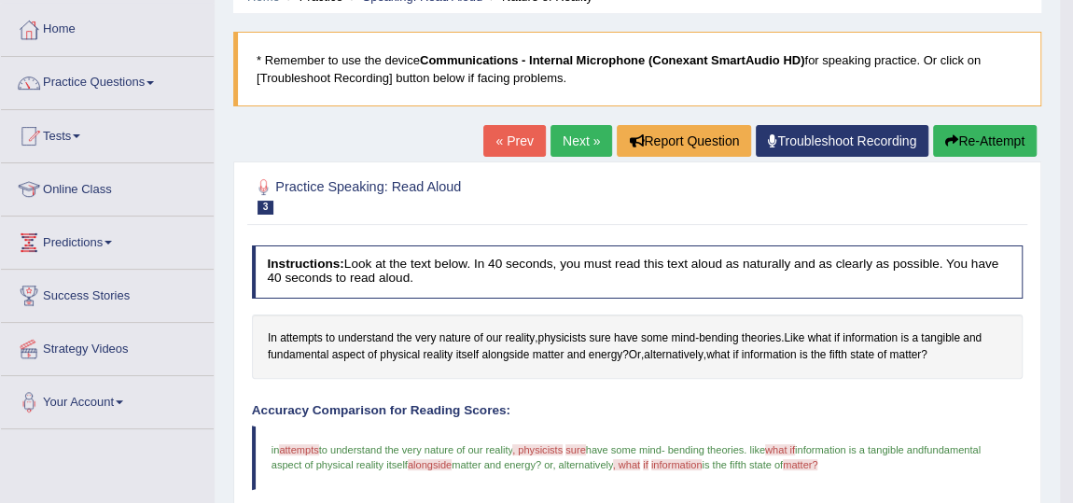
scroll to position [84, 0]
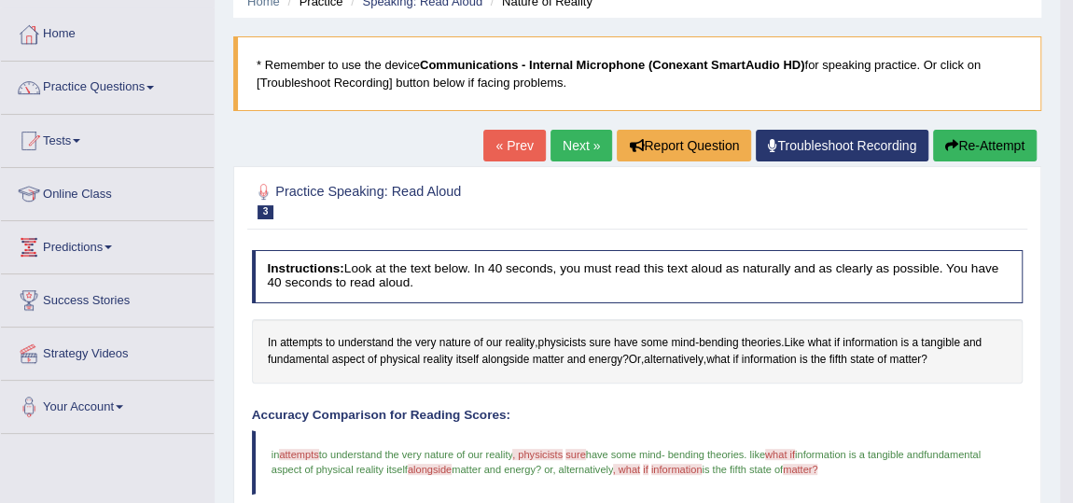
click at [557, 139] on link "Next »" at bounding box center [581, 146] width 62 height 32
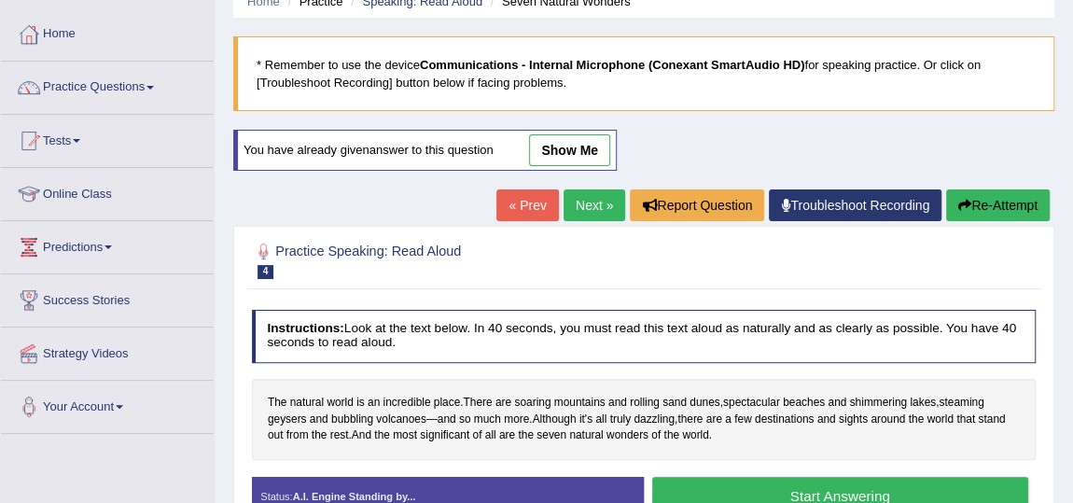
click at [566, 146] on link "show me" at bounding box center [569, 150] width 81 height 32
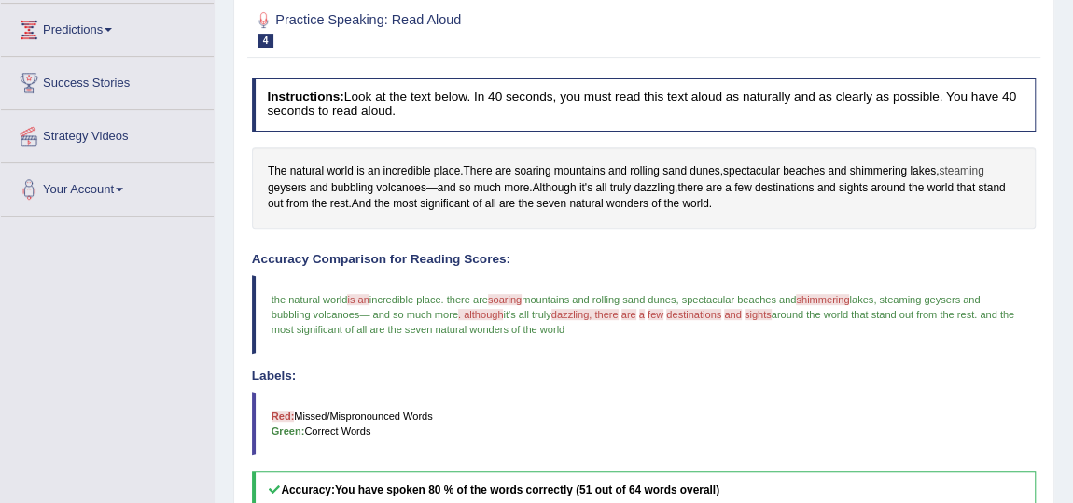
scroll to position [158, 0]
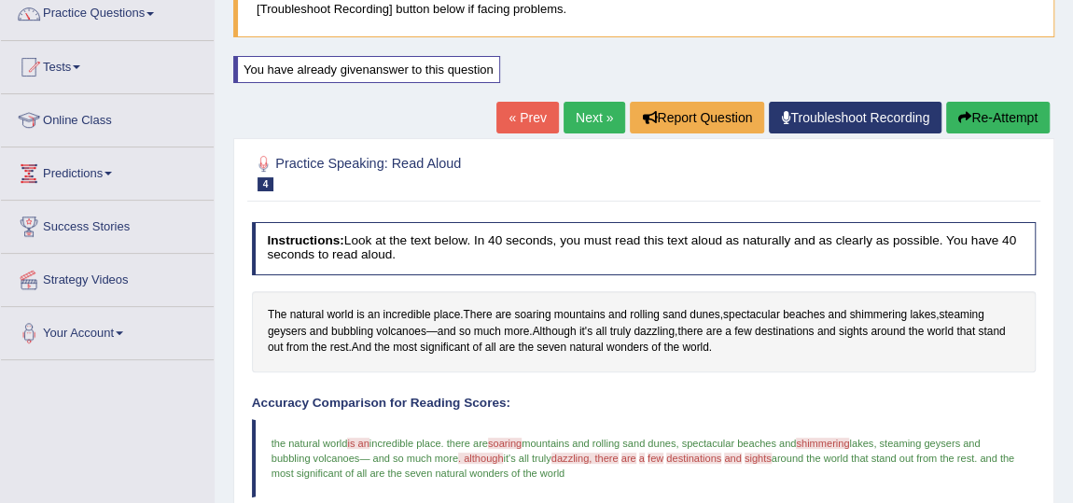
click at [985, 109] on button "Re-Attempt" at bounding box center [998, 118] width 104 height 32
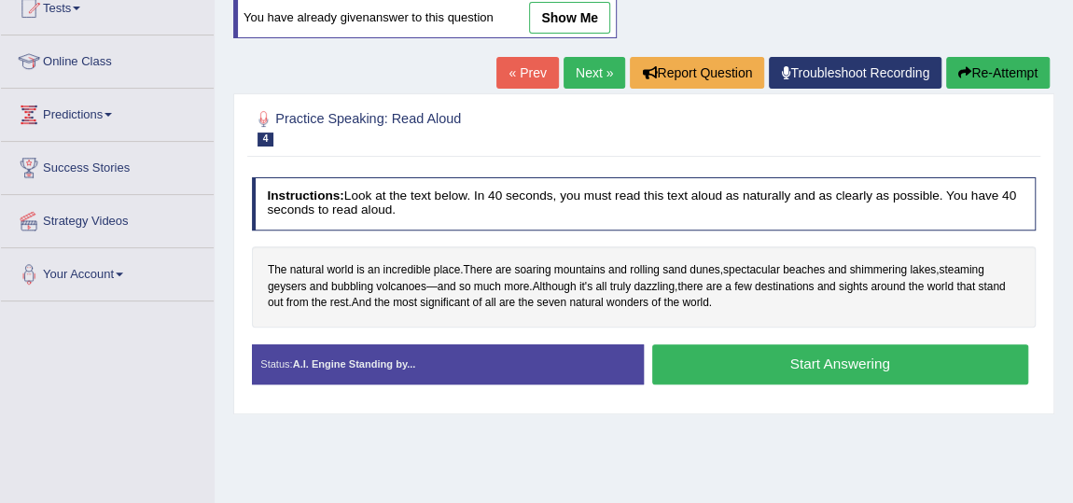
scroll to position [243, 0]
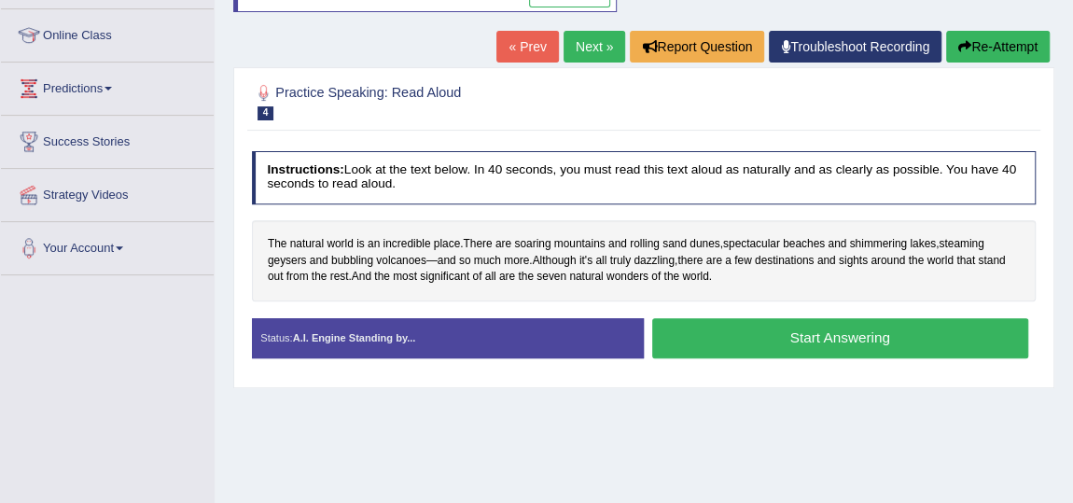
click at [753, 322] on button "Start Answering" at bounding box center [840, 338] width 376 height 40
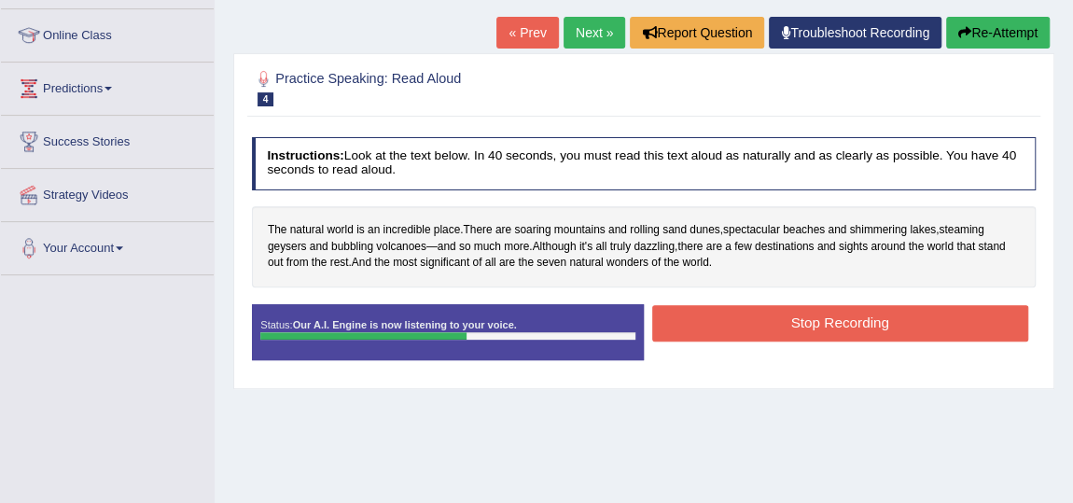
click at [805, 332] on button "Stop Recording" at bounding box center [840, 323] width 376 height 36
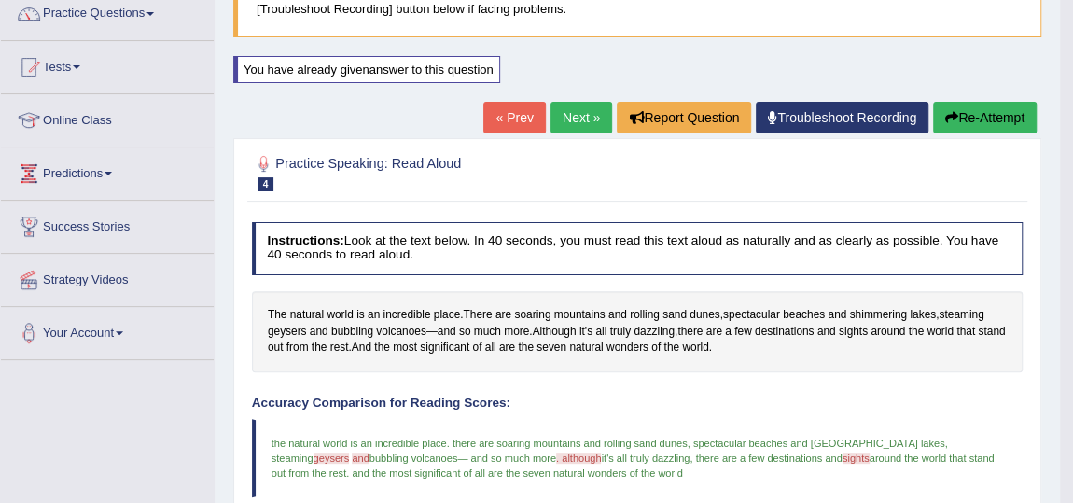
scroll to position [158, 0]
click at [560, 125] on link "Next »" at bounding box center [581, 118] width 62 height 32
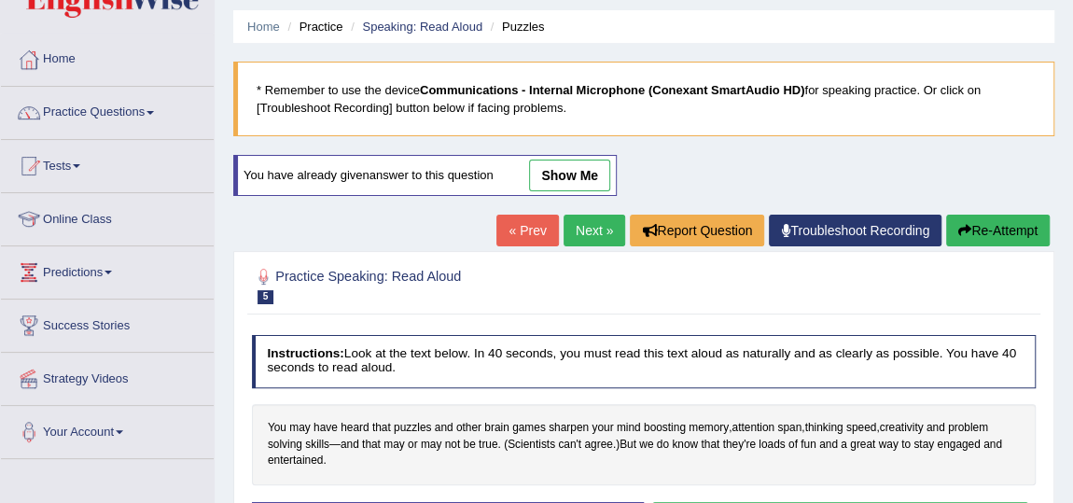
scroll to position [84, 0]
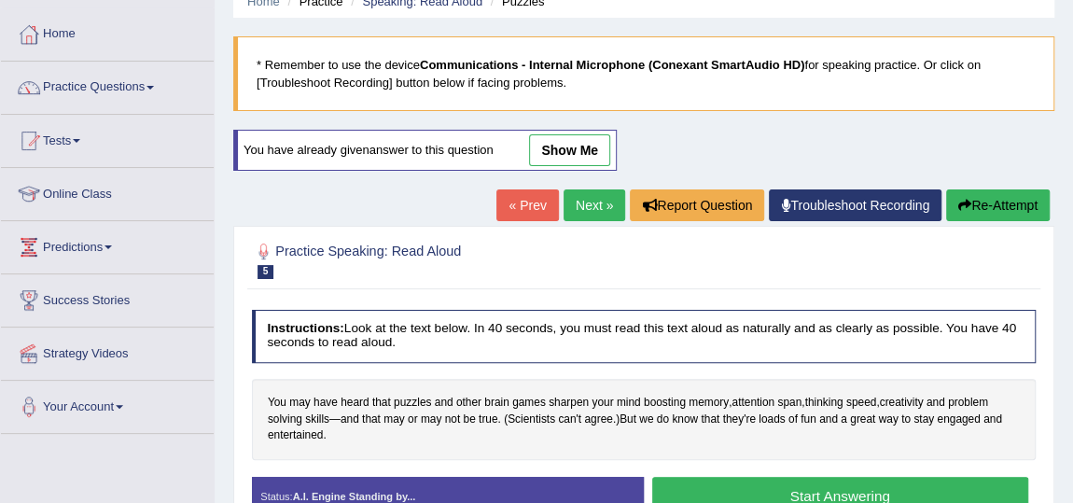
click at [982, 209] on button "Re-Attempt" at bounding box center [998, 205] width 104 height 32
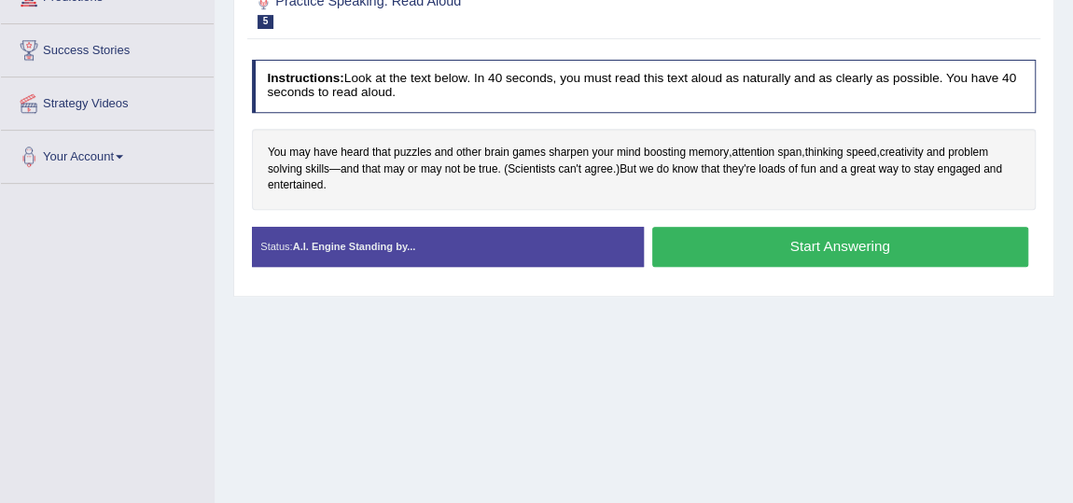
scroll to position [339, 0]
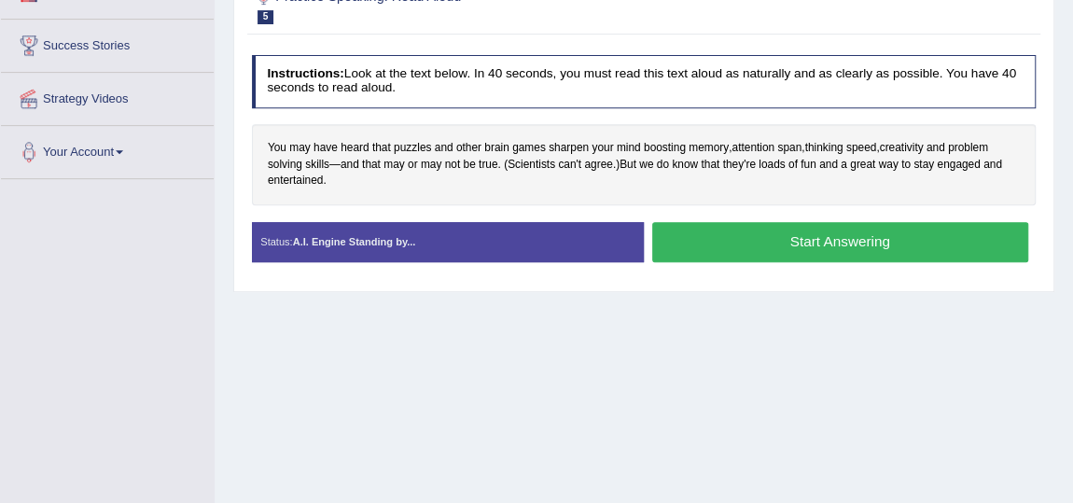
click at [747, 244] on button "Start Answering" at bounding box center [840, 242] width 376 height 40
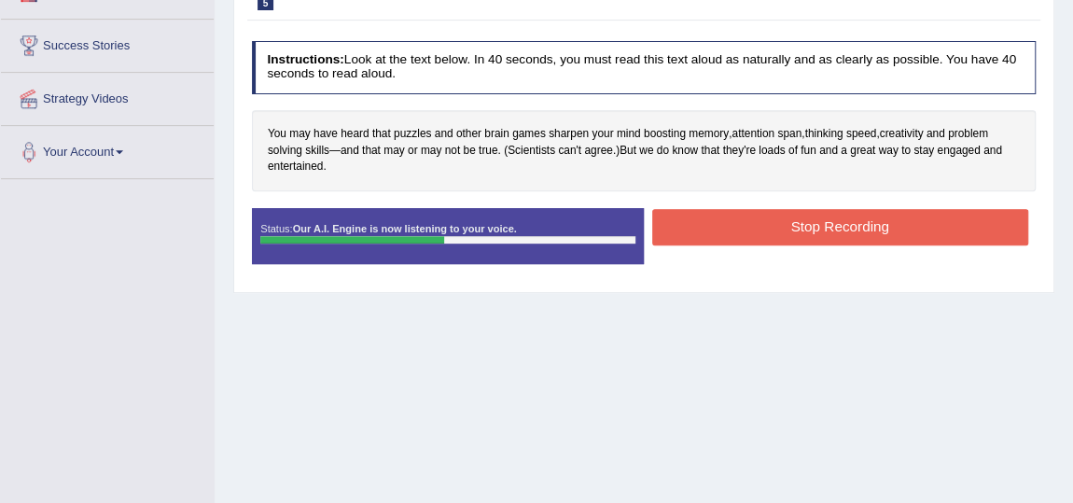
click at [720, 237] on button "Stop Recording" at bounding box center [840, 227] width 376 height 36
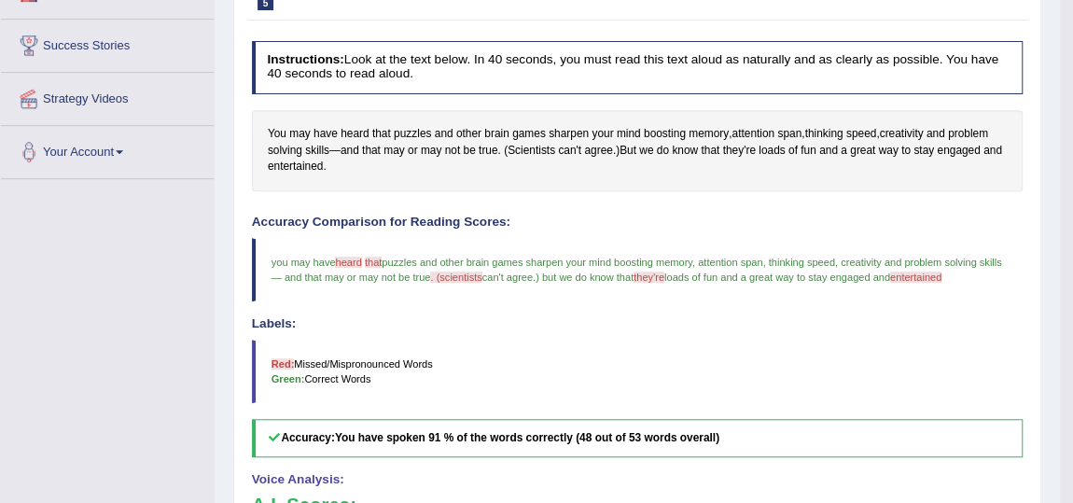
scroll to position [84, 0]
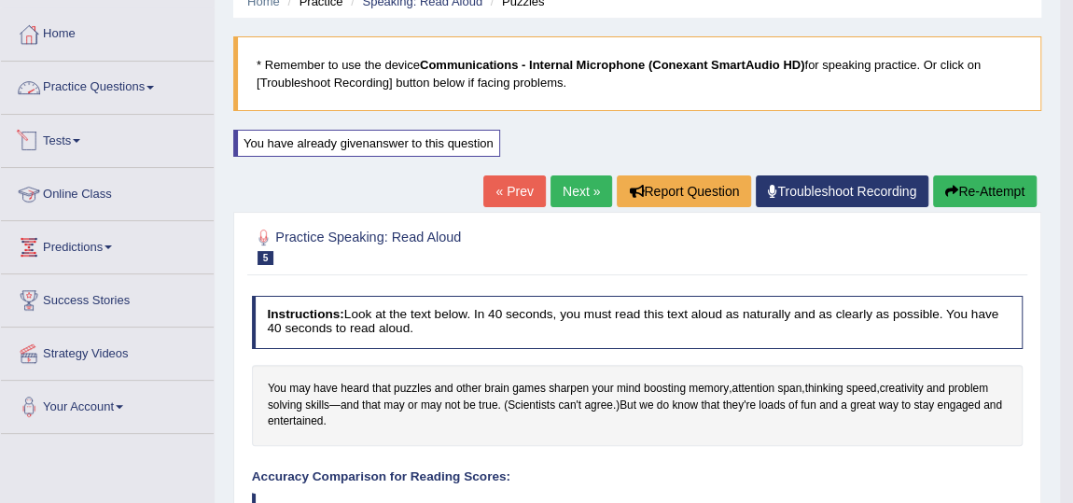
click at [130, 90] on link "Practice Questions" at bounding box center [107, 85] width 213 height 47
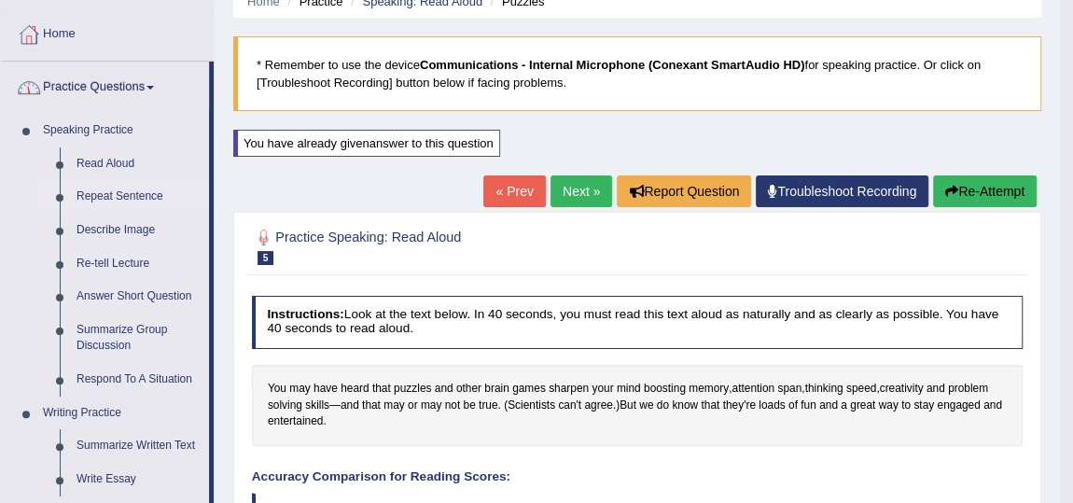
click at [120, 187] on link "Repeat Sentence" at bounding box center [138, 197] width 141 height 34
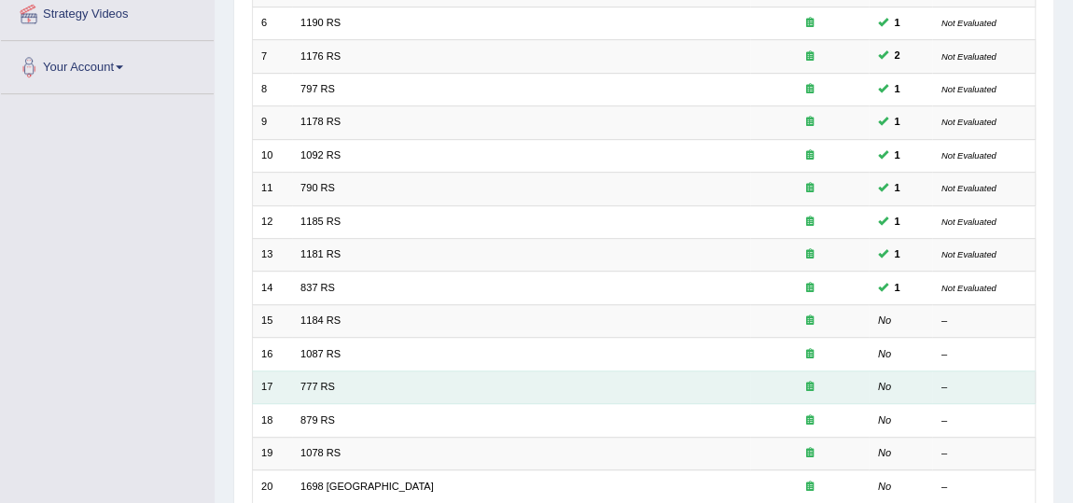
scroll to position [565, 0]
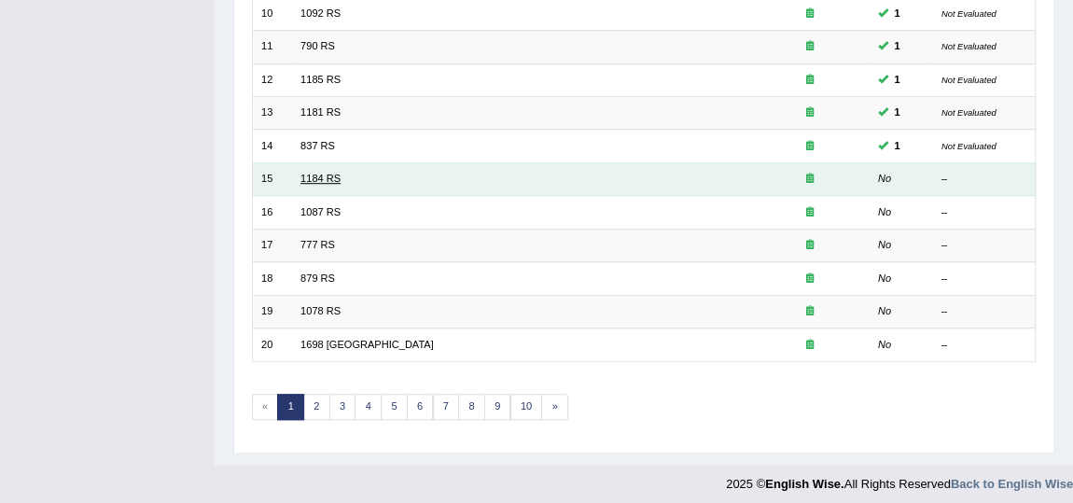
click at [315, 174] on link "1184 RS" at bounding box center [320, 178] width 40 height 11
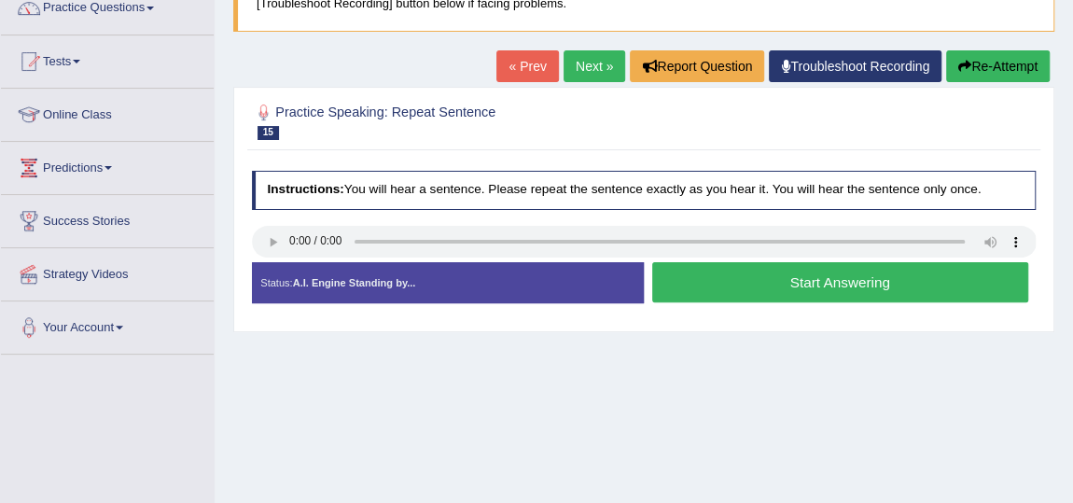
scroll to position [169, 0]
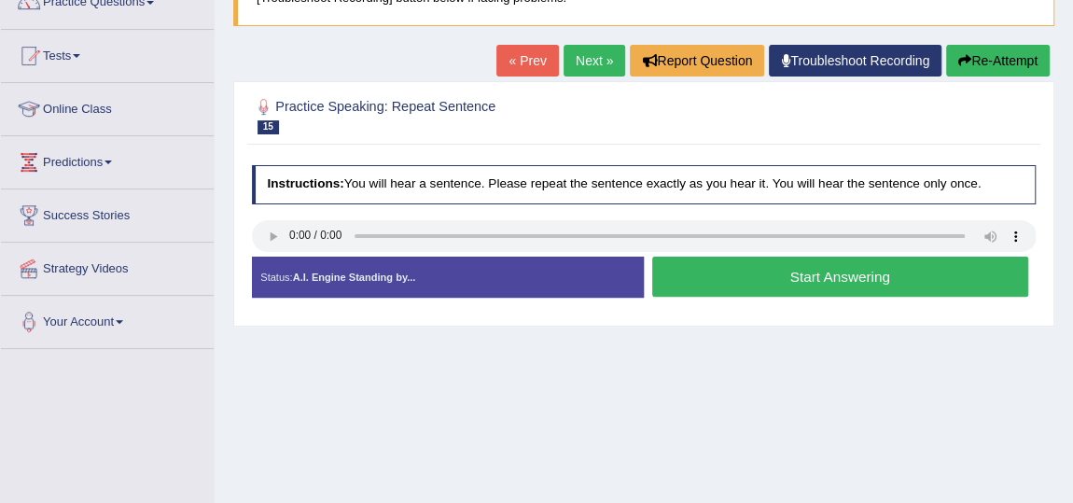
click at [782, 274] on button "Start Answering" at bounding box center [840, 277] width 376 height 40
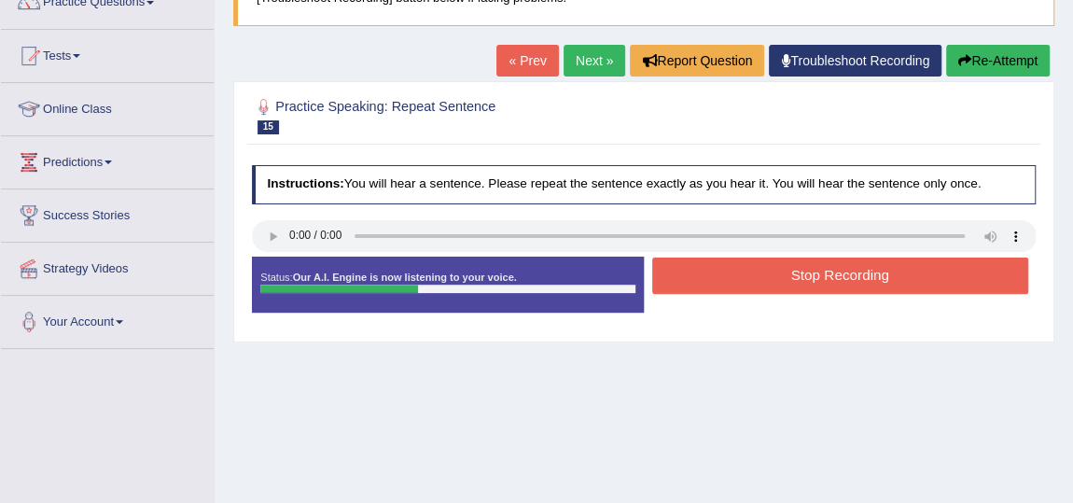
click at [787, 290] on button "Stop Recording" at bounding box center [840, 276] width 376 height 36
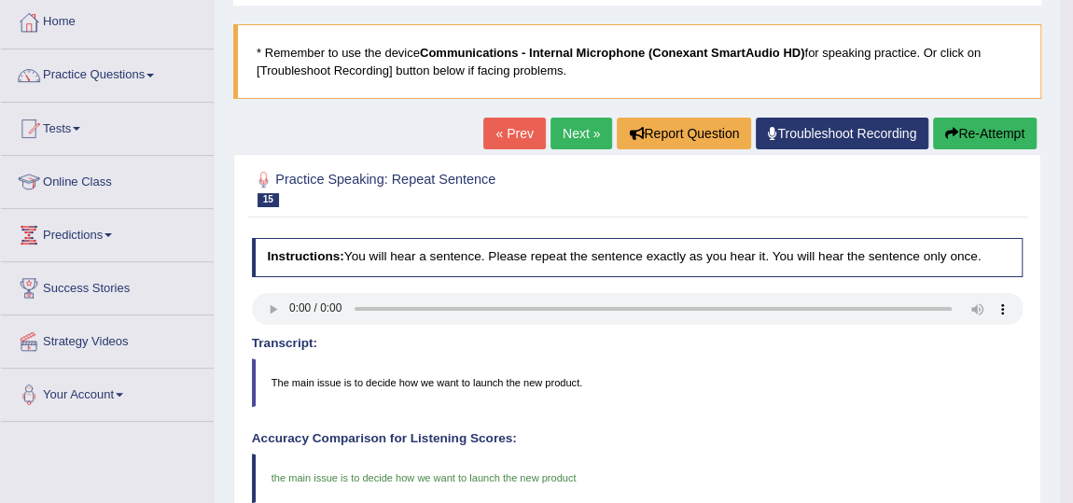
scroll to position [0, 0]
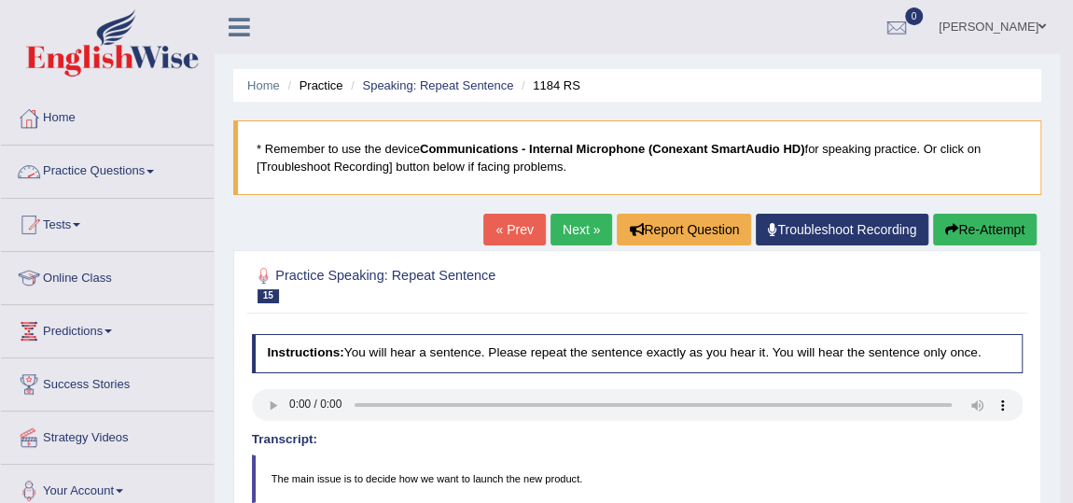
click at [104, 174] on link "Practice Questions" at bounding box center [107, 169] width 213 height 47
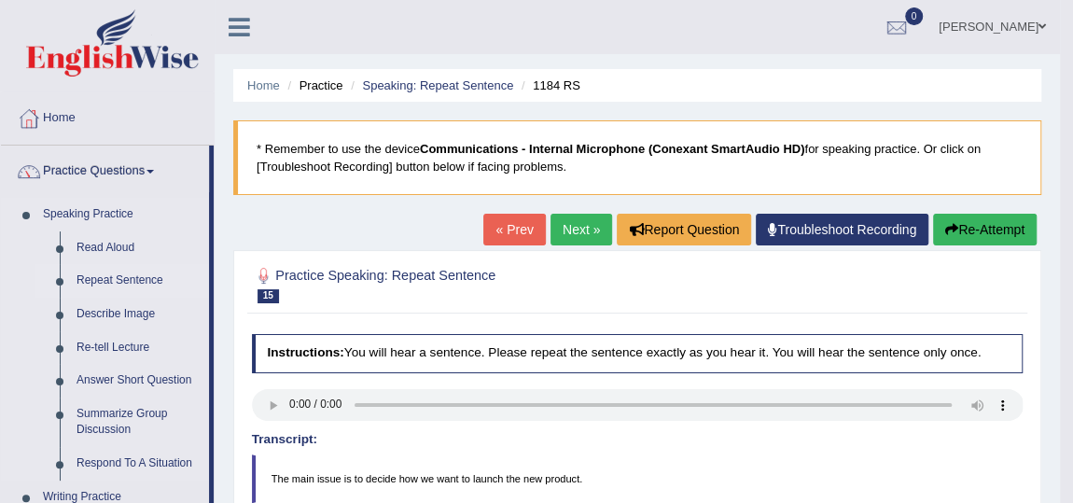
click at [120, 275] on link "Repeat Sentence" at bounding box center [138, 281] width 141 height 34
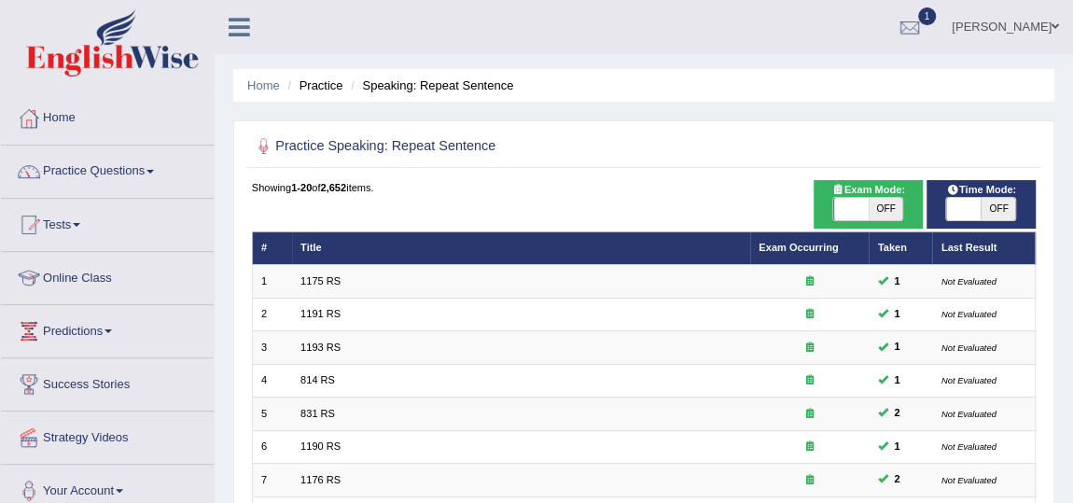
click at [881, 199] on span "OFF" at bounding box center [886, 209] width 35 height 22
checkbox input "true"
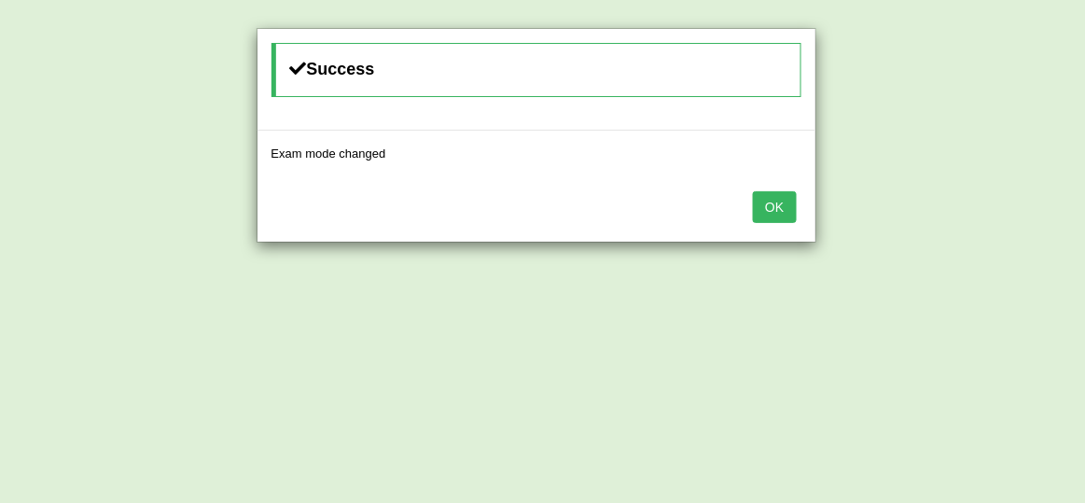
click at [776, 199] on button "OK" at bounding box center [774, 207] width 43 height 32
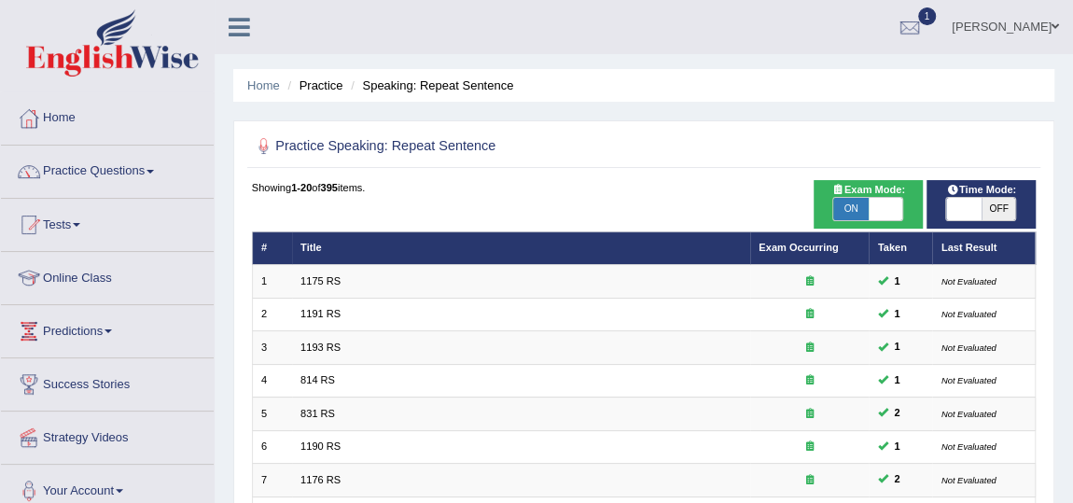
click at [974, 206] on span at bounding box center [963, 209] width 35 height 22
checkbox input "true"
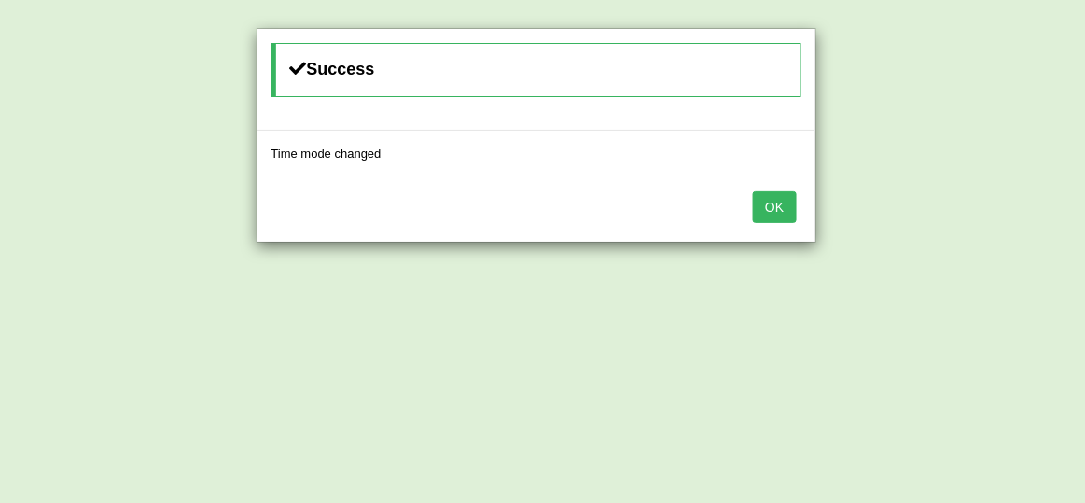
click at [773, 211] on button "OK" at bounding box center [774, 207] width 43 height 32
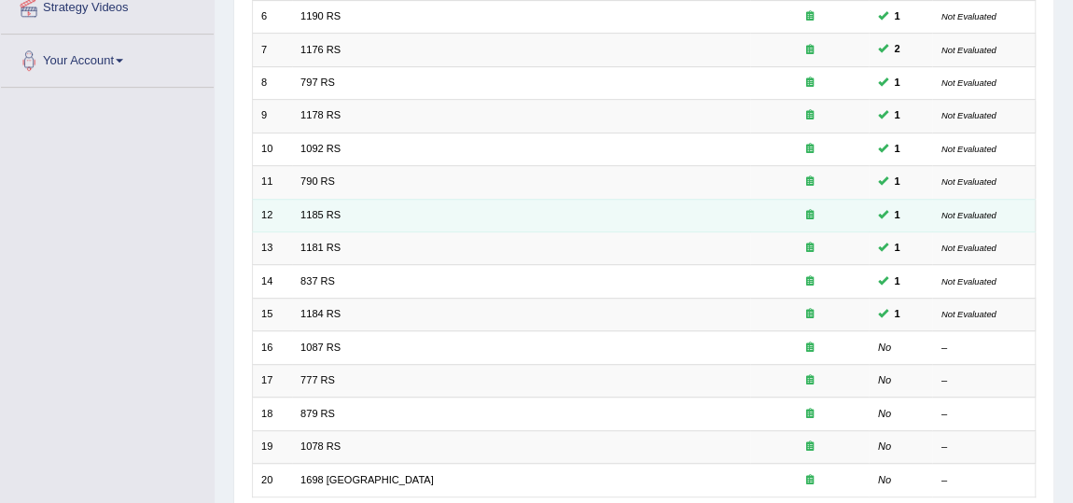
scroll to position [565, 0]
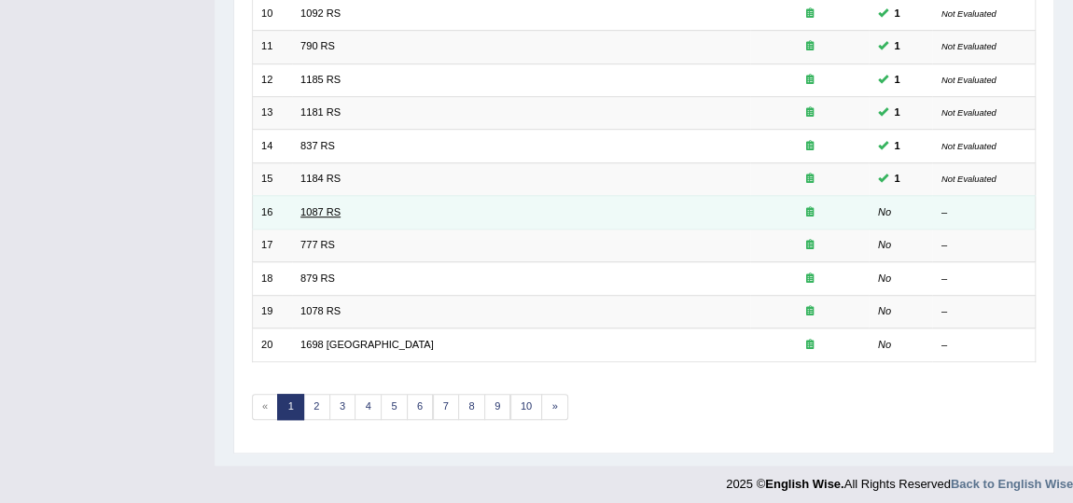
click at [336, 206] on link "1087 RS" at bounding box center [320, 211] width 40 height 11
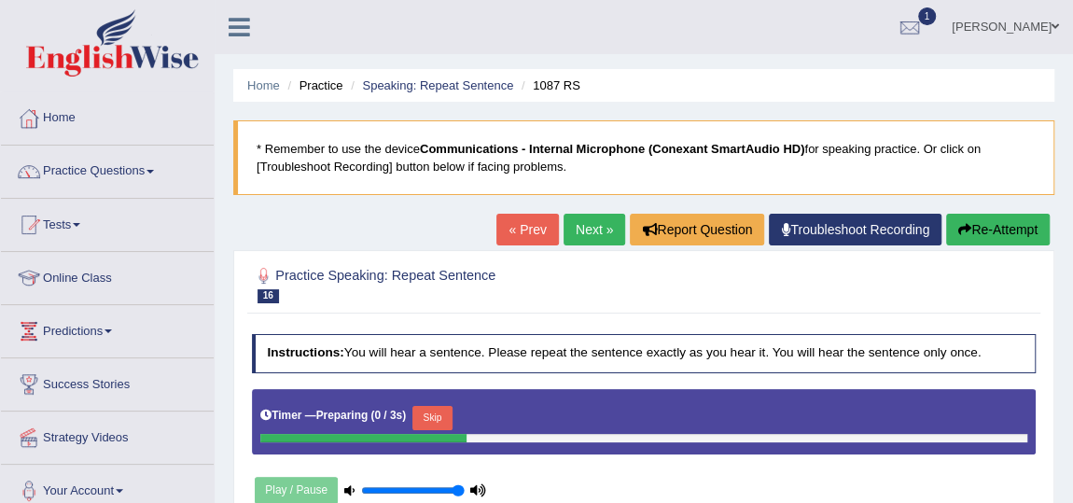
scroll to position [169, 0]
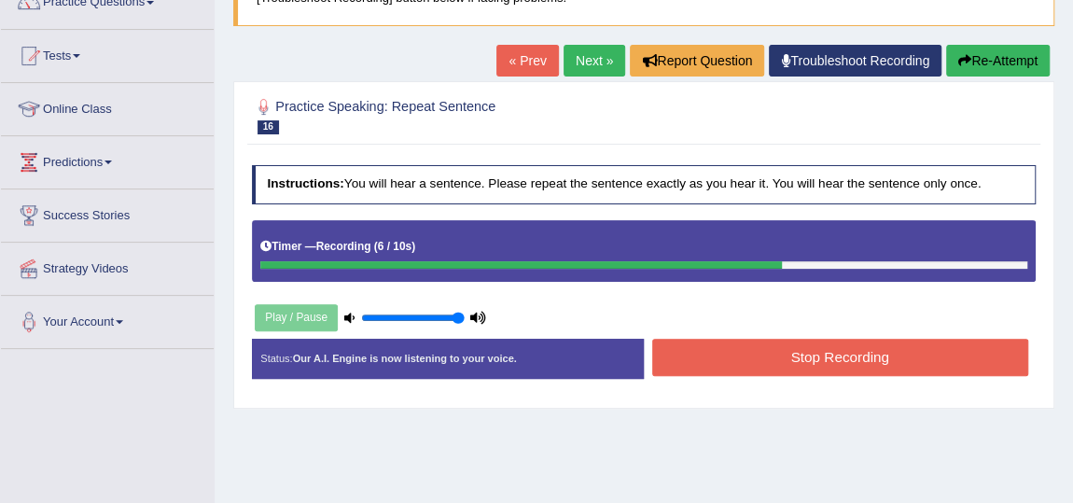
click at [761, 346] on button "Stop Recording" at bounding box center [840, 357] width 376 height 36
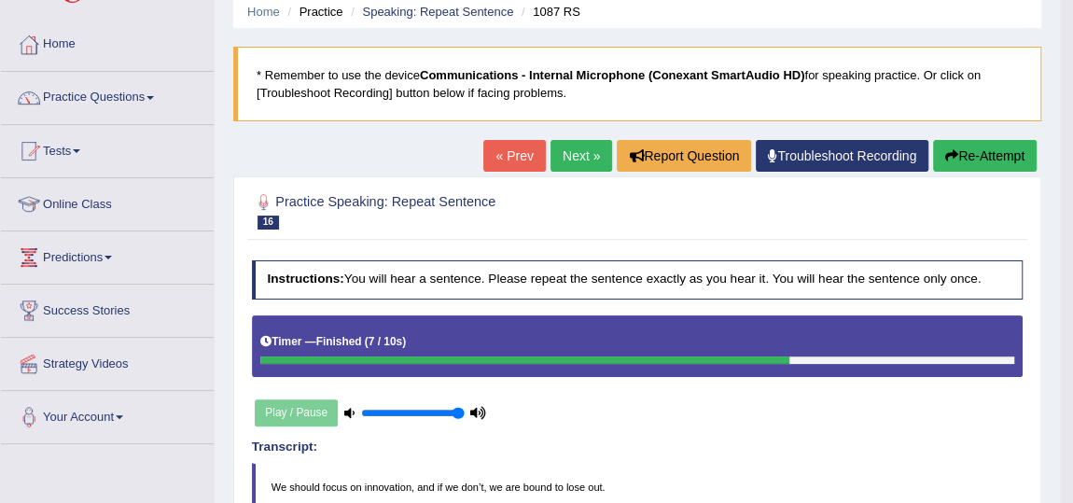
scroll to position [0, 0]
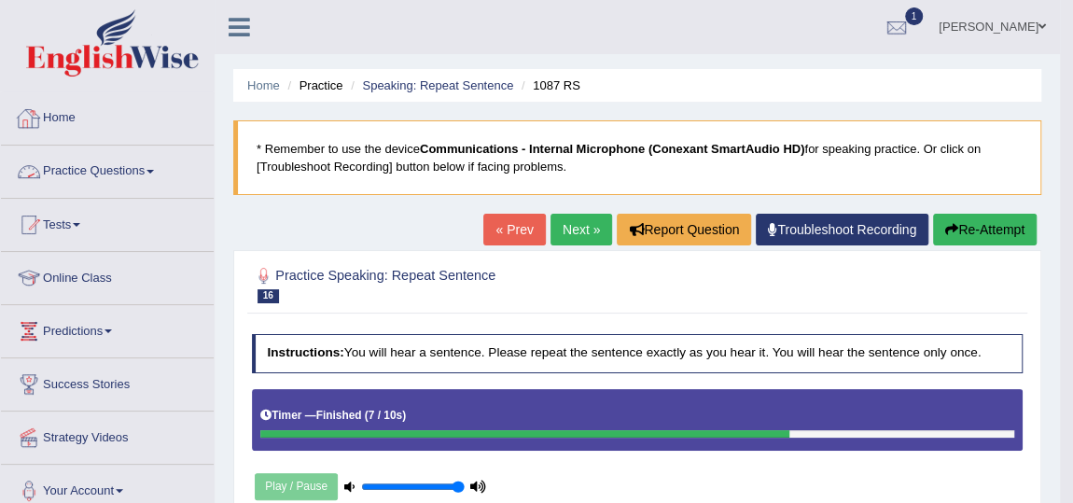
click at [75, 164] on link "Practice Questions" at bounding box center [107, 169] width 213 height 47
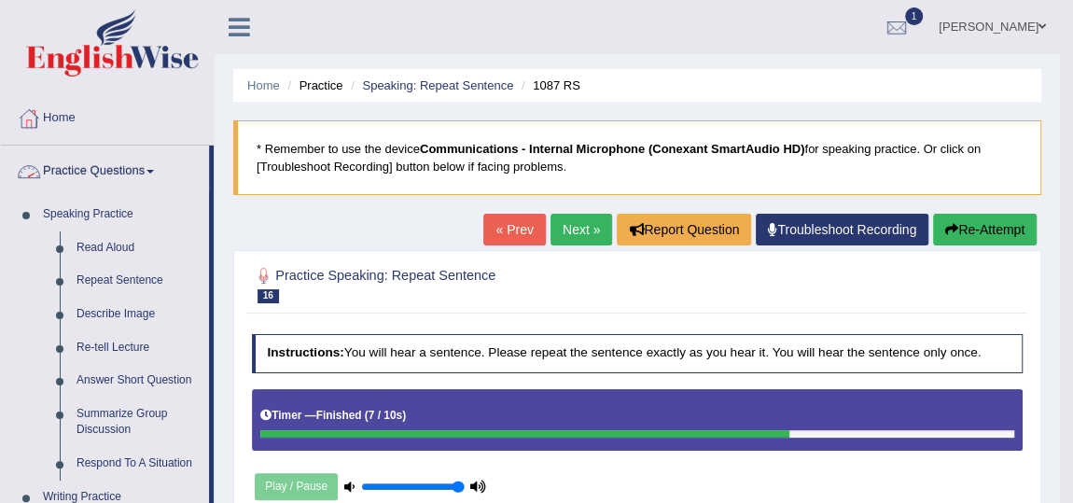
click at [103, 162] on link "Practice Questions" at bounding box center [105, 169] width 208 height 47
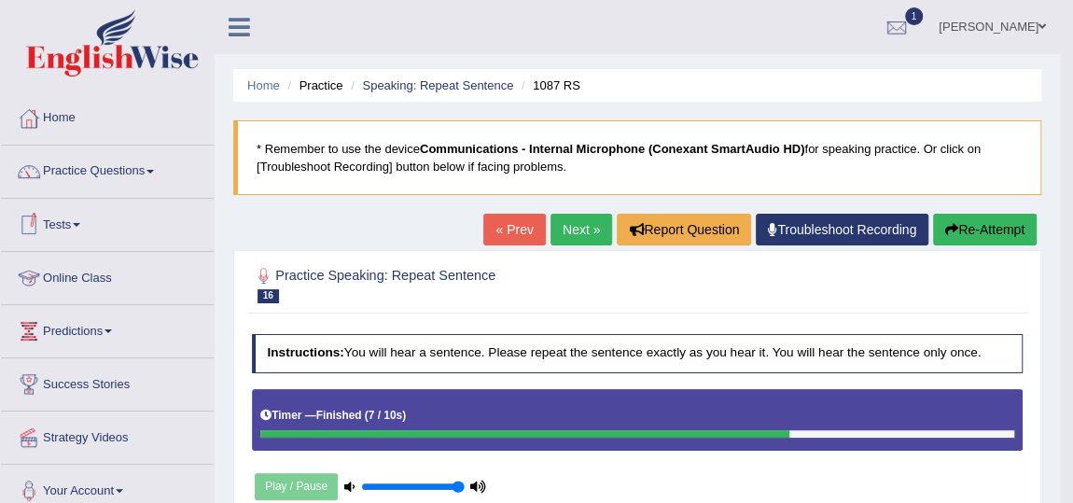
click at [86, 229] on link "Tests" at bounding box center [107, 222] width 213 height 47
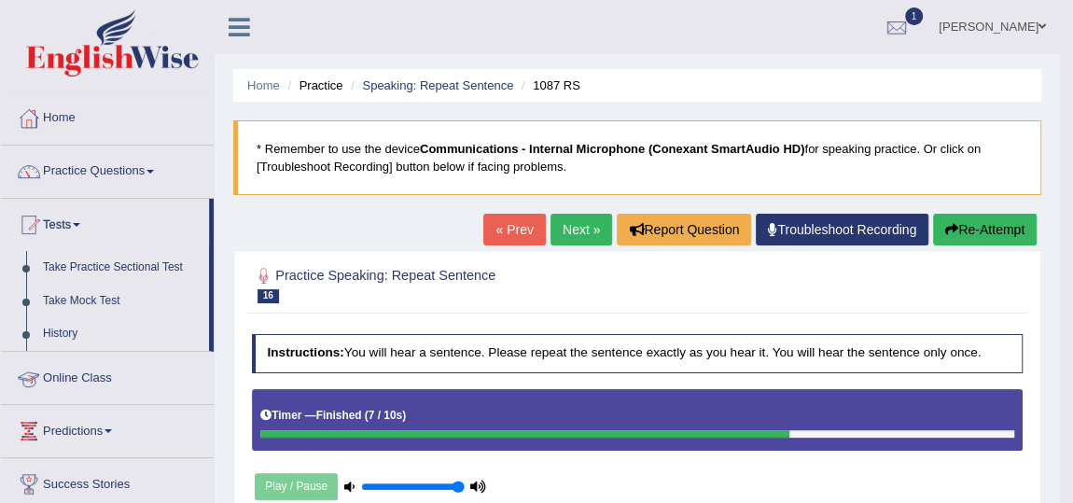
click at [54, 340] on link "History" at bounding box center [122, 334] width 174 height 34
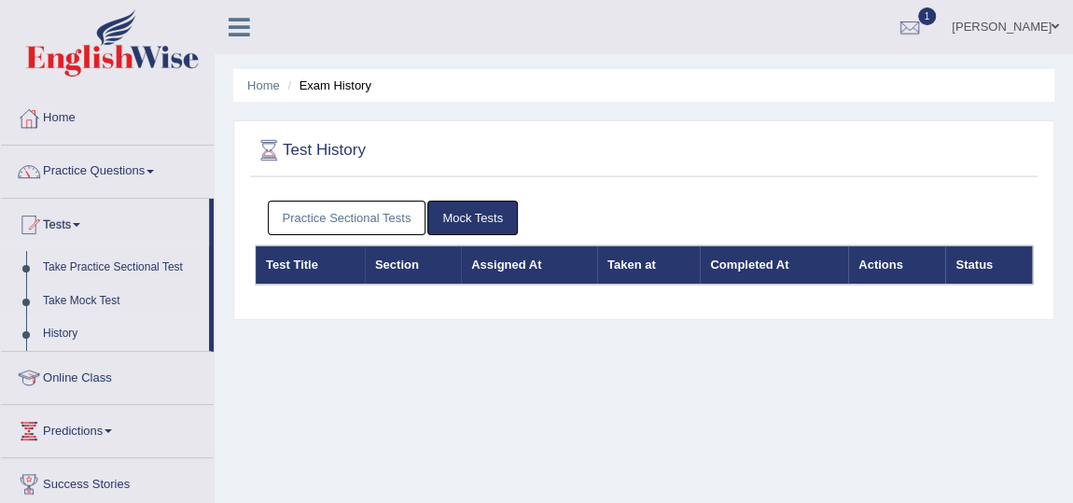
click at [254, 367] on div "Home Exam History Test History Practice Sectional Tests Mock Tests Test Title S…" at bounding box center [644, 466] width 858 height 933
click at [363, 221] on link "Practice Sectional Tests" at bounding box center [347, 218] width 159 height 35
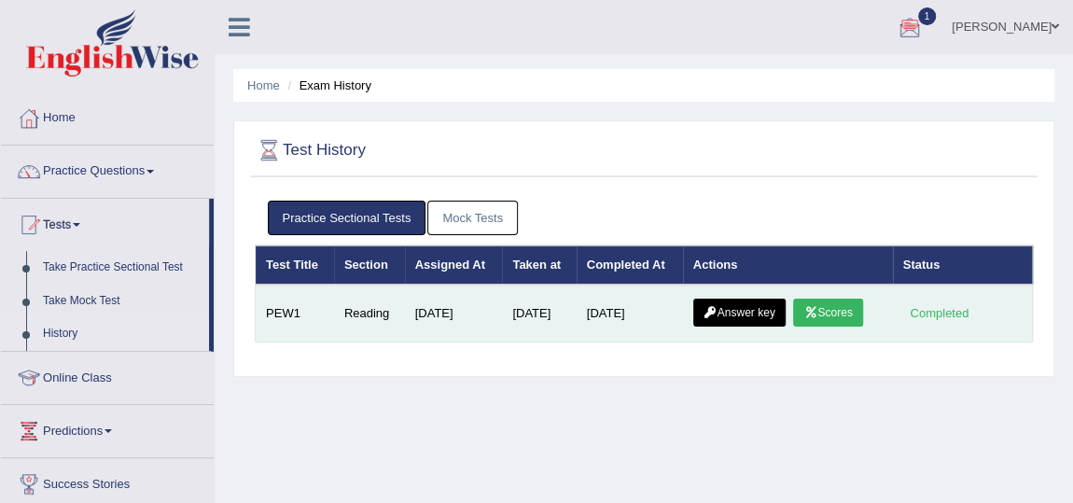
click at [838, 306] on link "Scores" at bounding box center [827, 313] width 69 height 28
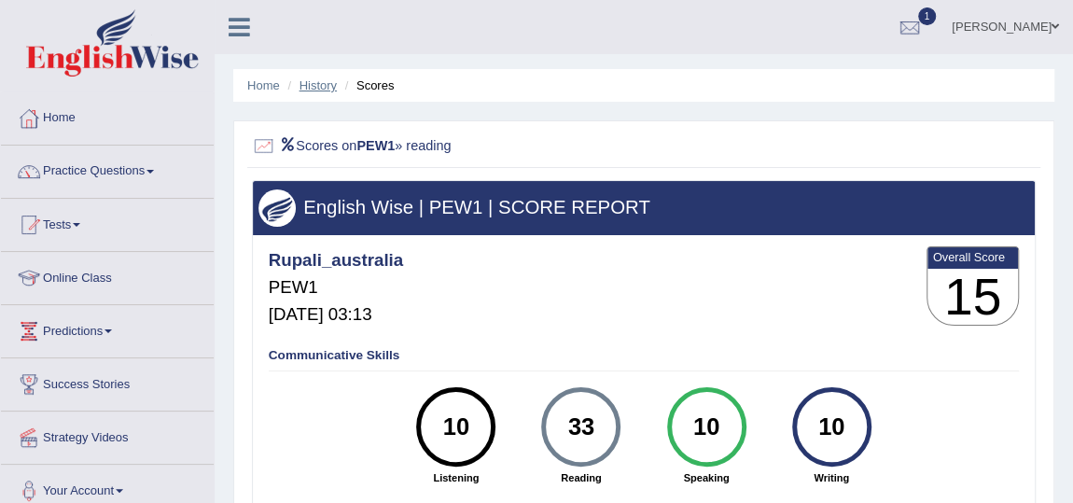
click at [312, 90] on link "History" at bounding box center [317, 85] width 37 height 14
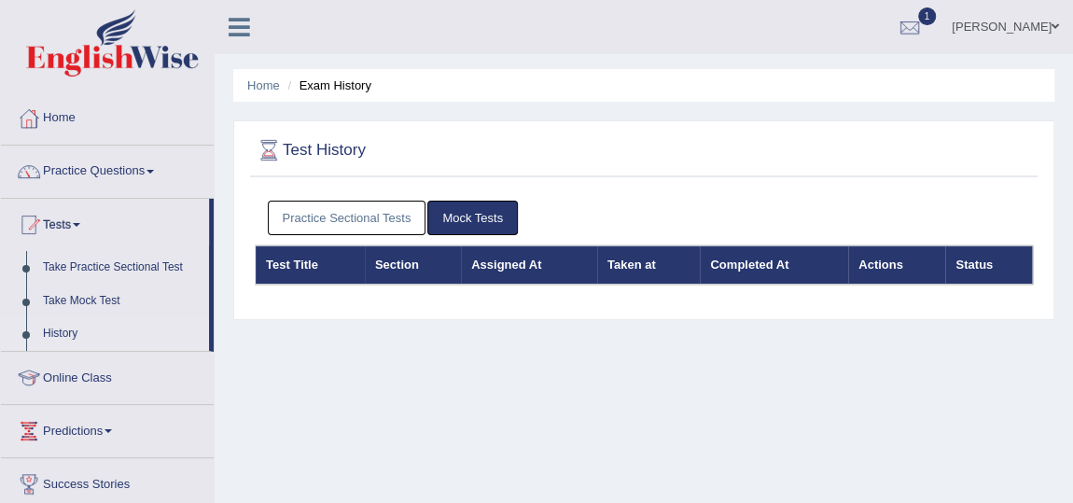
click at [369, 216] on link "Practice Sectional Tests" at bounding box center [347, 218] width 159 height 35
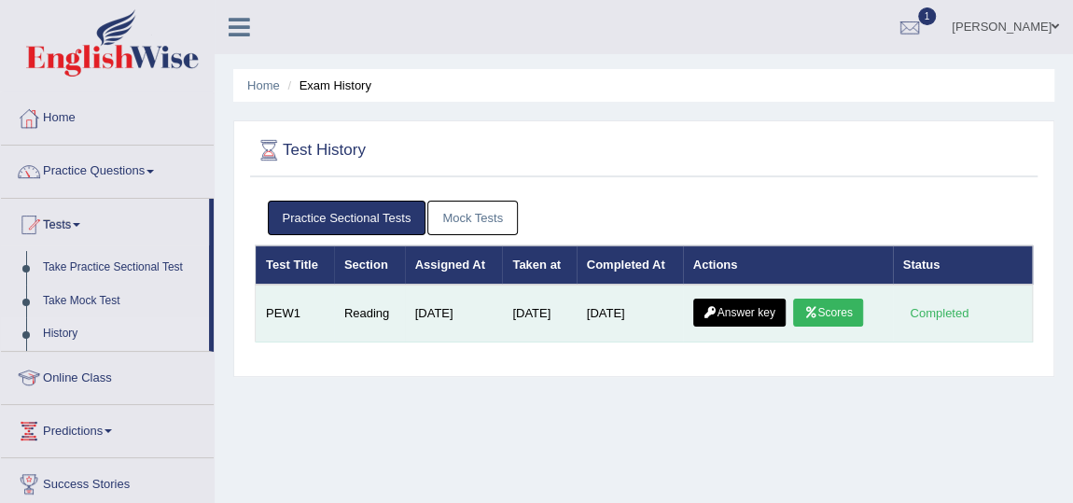
click at [768, 311] on link "Answer key" at bounding box center [739, 313] width 92 height 28
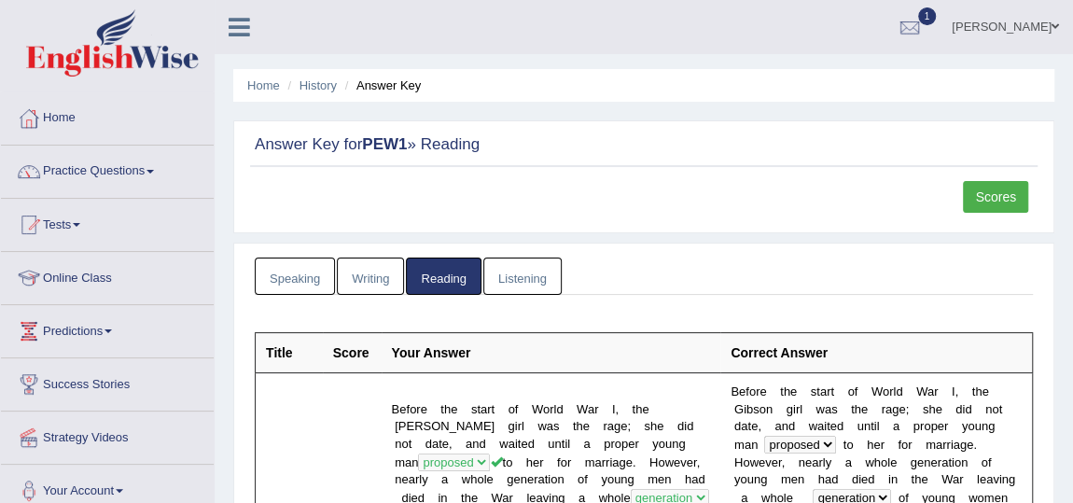
click at [1000, 212] on div "Scores" at bounding box center [998, 199] width 70 height 36
click at [995, 190] on link "Scores" at bounding box center [995, 197] width 65 height 32
